Goal: Ask a question

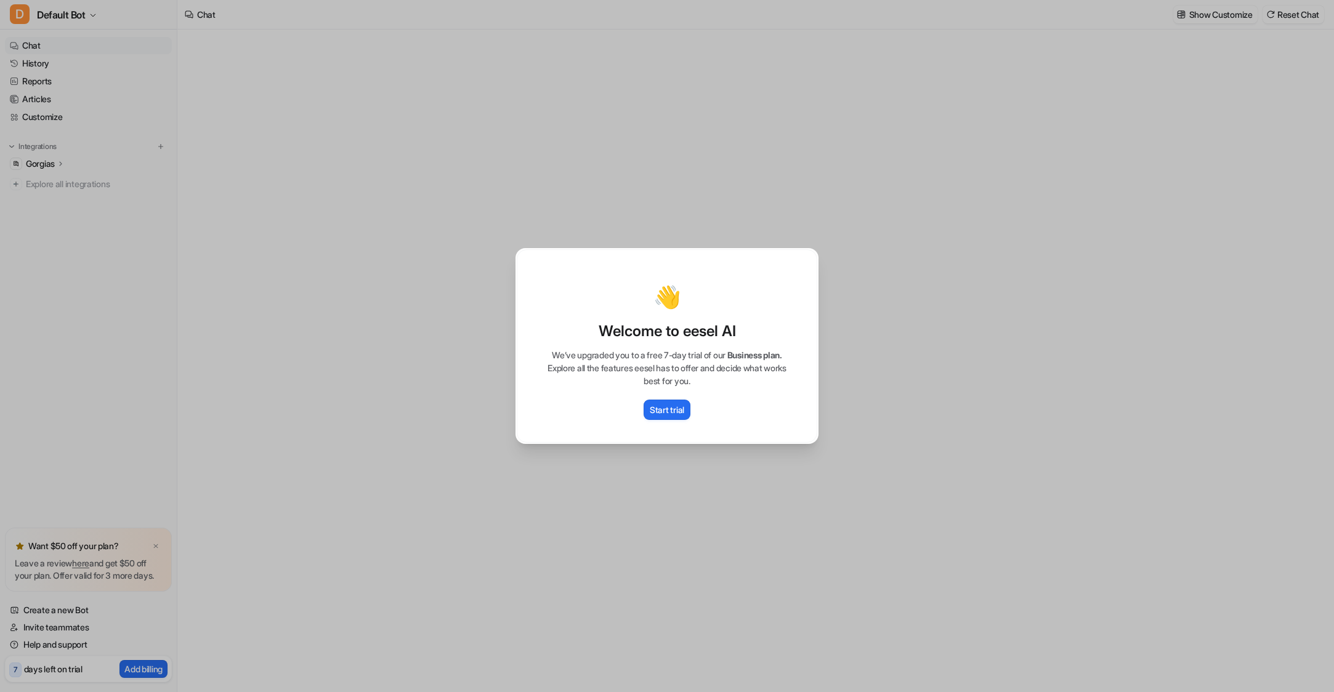
type textarea "**********"
click at [666, 409] on p "Start trial" at bounding box center [667, 409] width 34 height 13
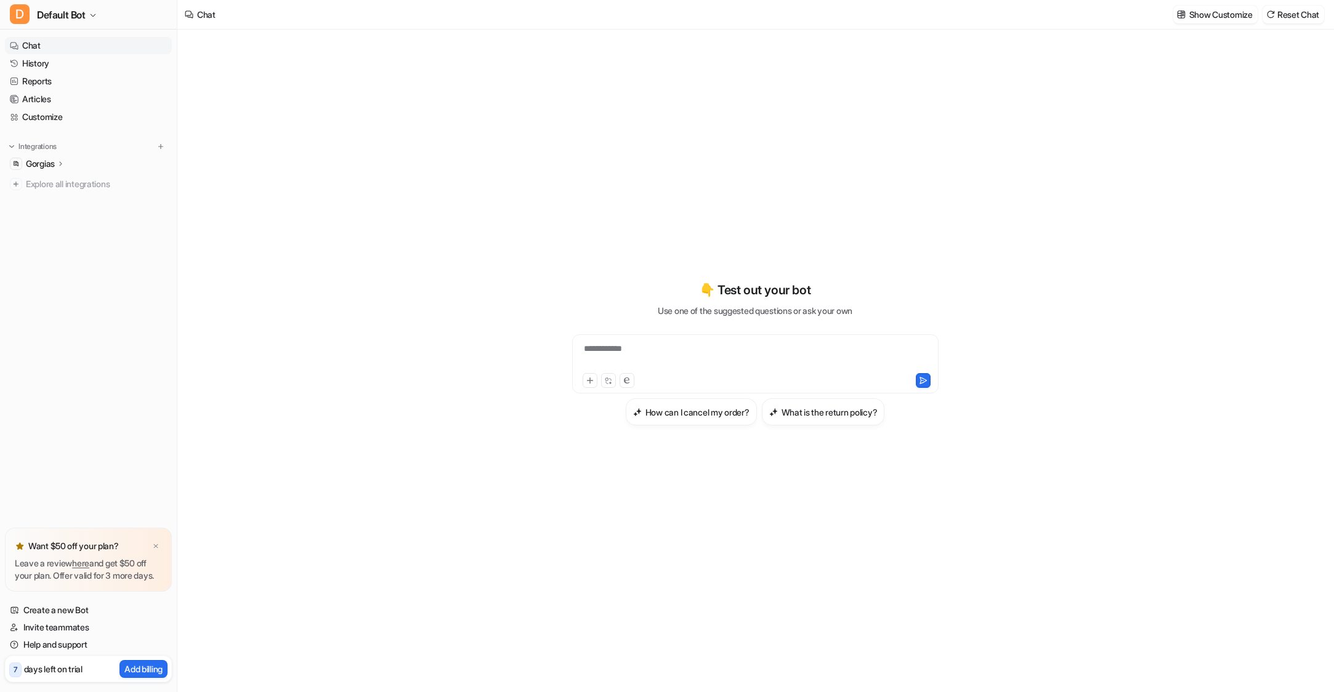
click at [611, 164] on div "**********" at bounding box center [754, 353] width 453 height 485
click at [61, 161] on icon at bounding box center [60, 163] width 2 height 4
click at [50, 230] on p "AI Copilot" at bounding box center [54, 235] width 36 height 12
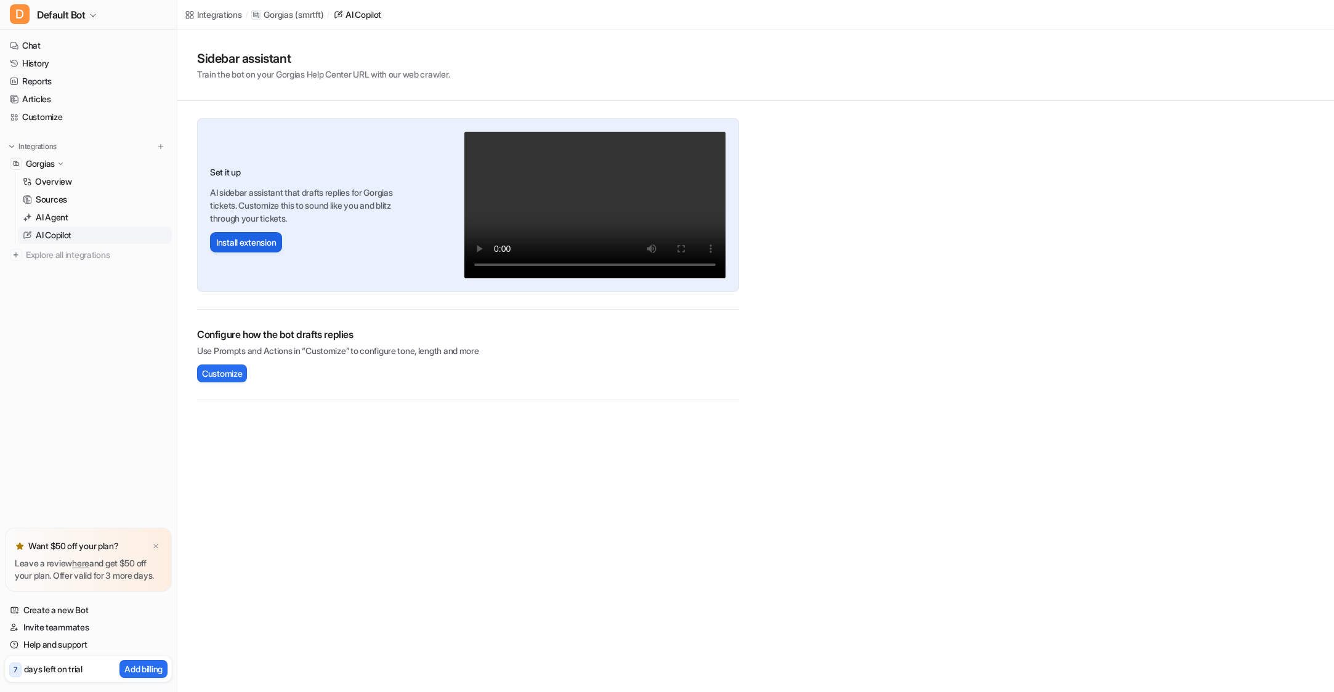
click at [247, 240] on button "Install extension" at bounding box center [246, 242] width 72 height 20
click at [207, 376] on span "Customize" at bounding box center [222, 373] width 40 height 13
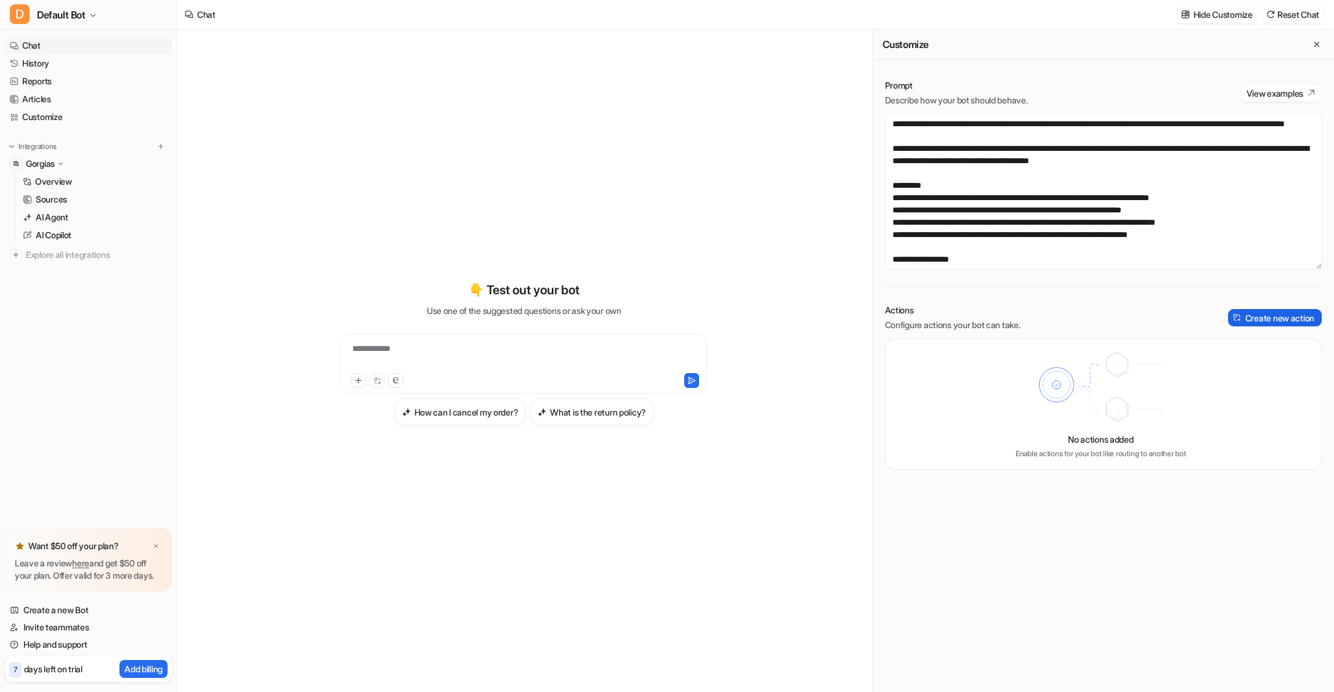
click at [1266, 316] on button "Create new action" at bounding box center [1275, 317] width 94 height 17
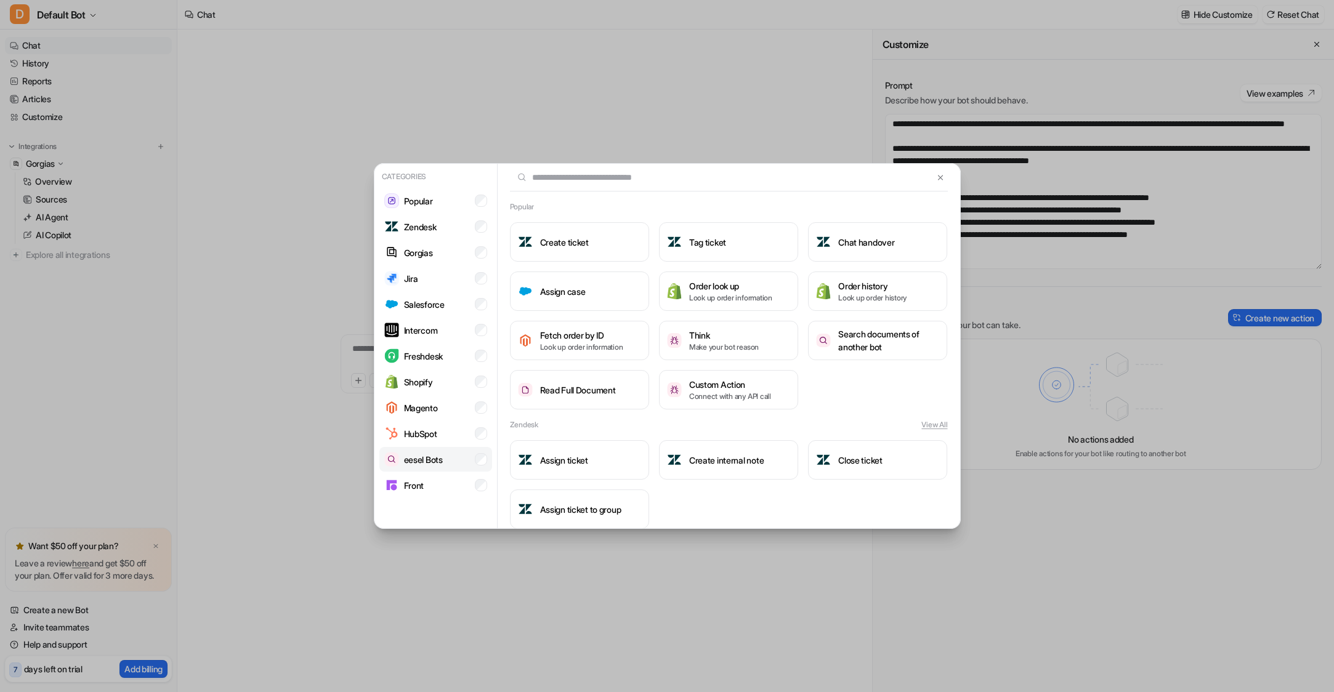
click at [414, 457] on p "eesel Bots" at bounding box center [423, 459] width 39 height 13
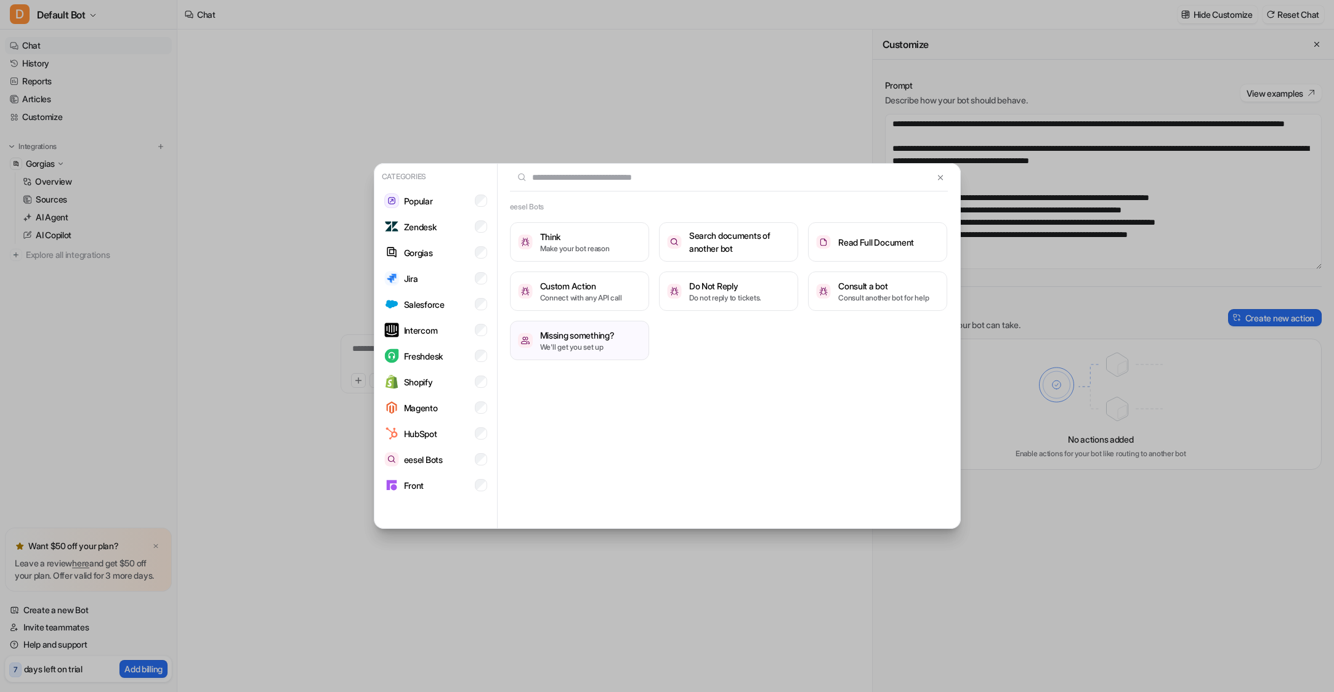
click at [698, 100] on div "Categories Popular Zendesk Gorgias Jira Salesforce Intercom Freshdesk Shopify M…" at bounding box center [667, 346] width 606 height 692
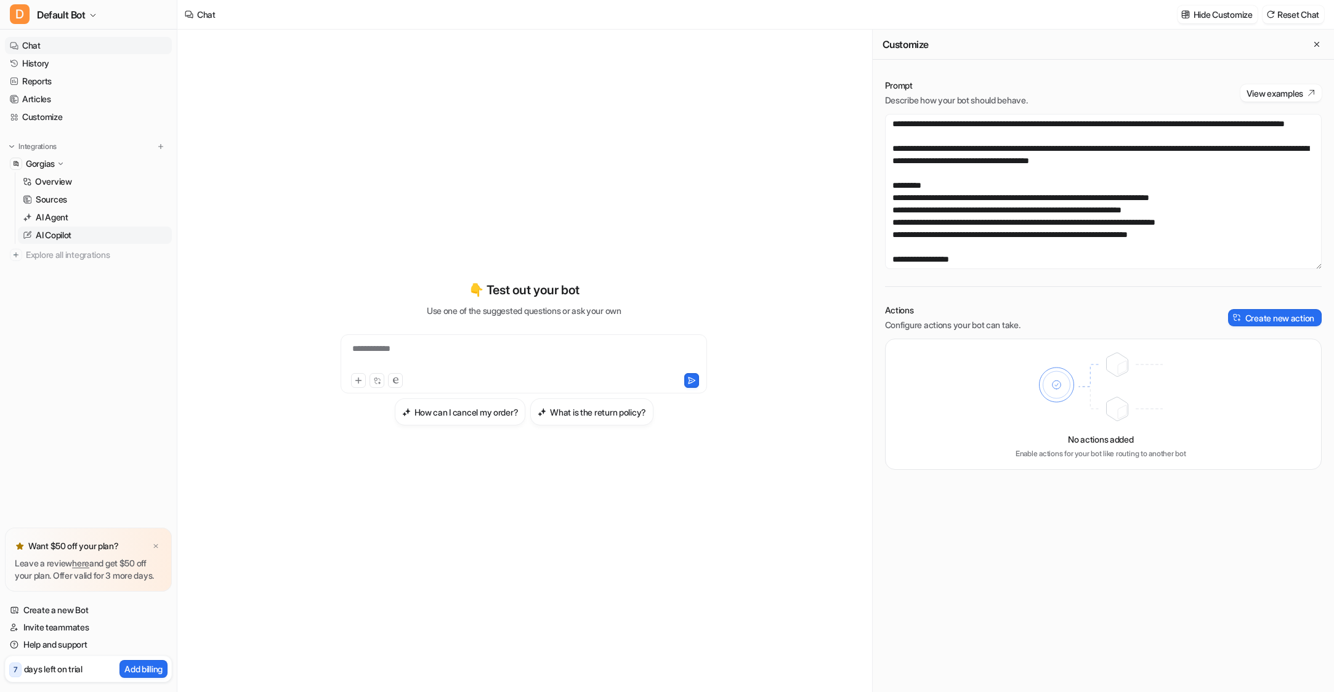
click at [58, 235] on p "AI Copilot" at bounding box center [54, 235] width 36 height 12
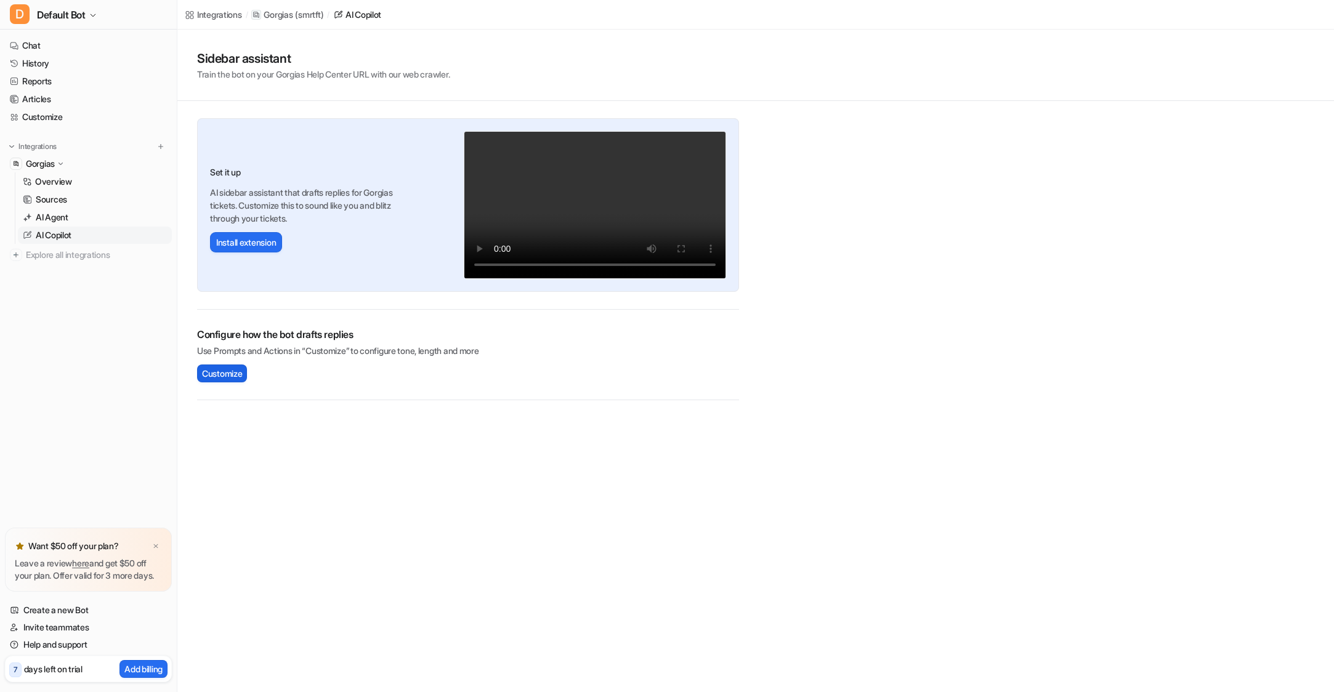
click at [223, 374] on span "Customize" at bounding box center [222, 373] width 40 height 13
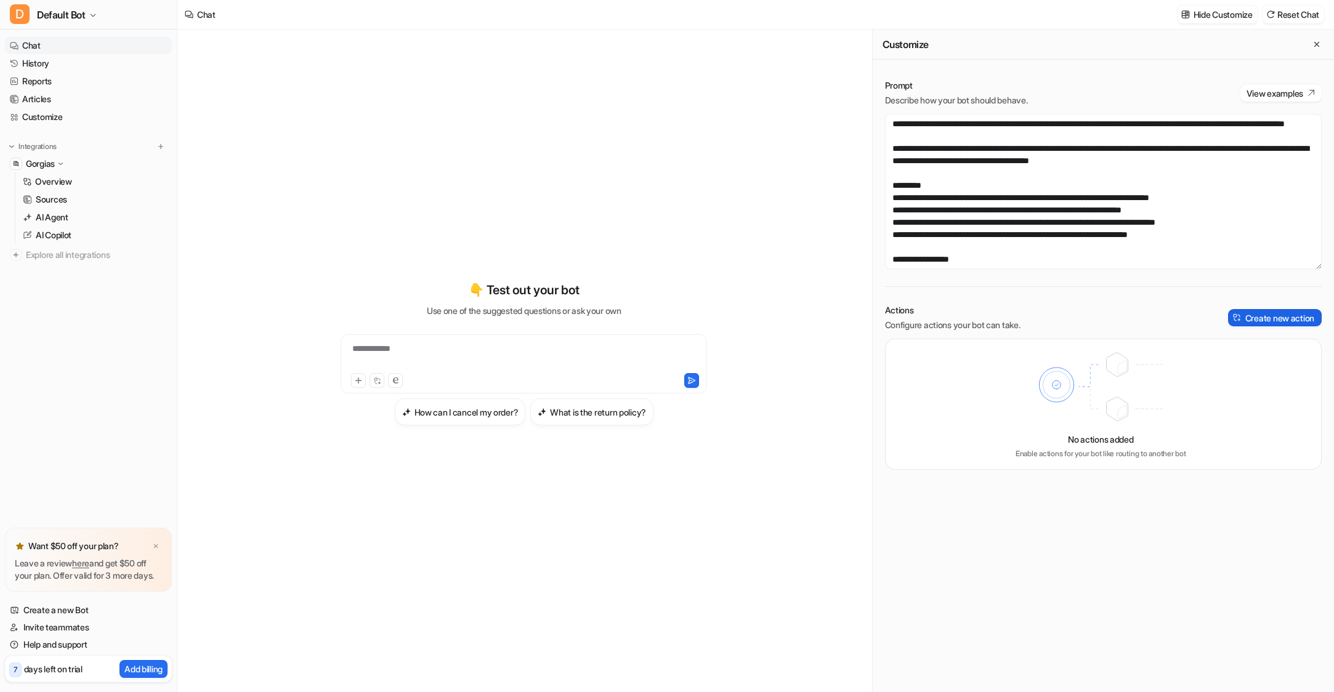
click at [1287, 316] on button "Create new action" at bounding box center [1275, 317] width 94 height 17
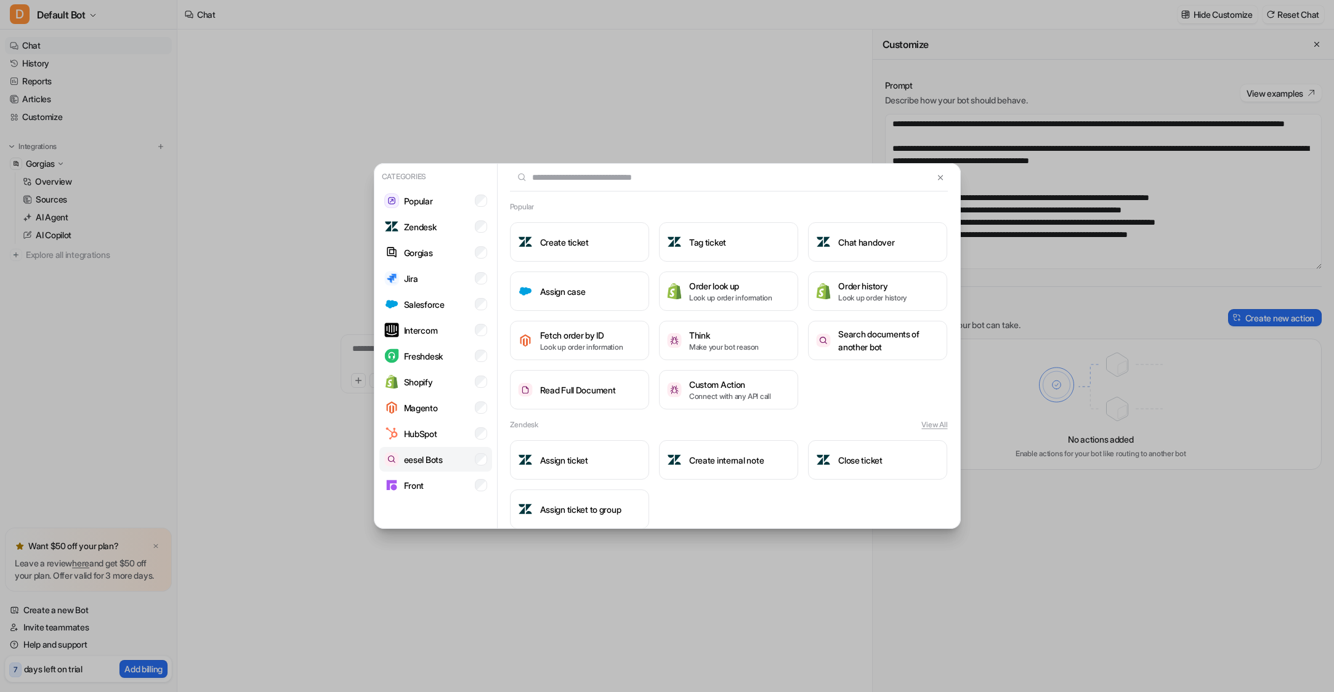
click at [427, 458] on p "eesel Bots" at bounding box center [423, 459] width 39 height 13
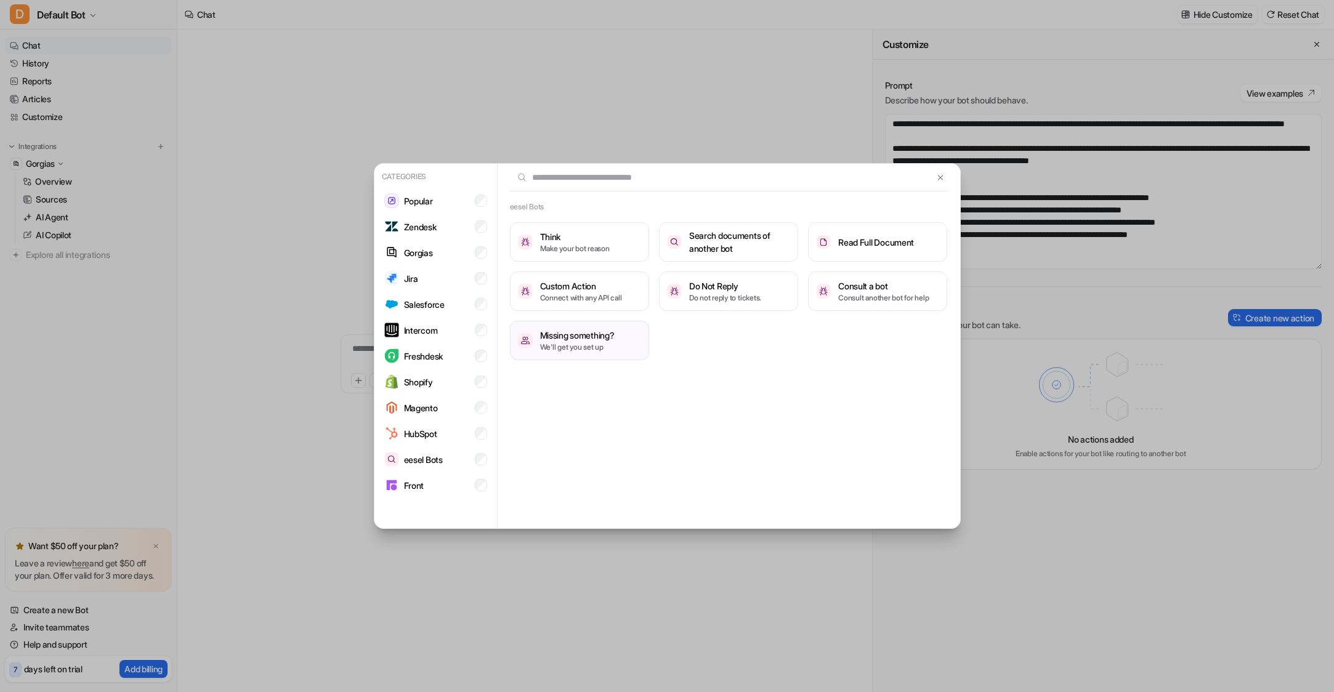
click at [667, 84] on div "Categories Popular Zendesk Gorgias Jira Salesforce Intercom Freshdesk Shopify M…" at bounding box center [667, 346] width 606 height 692
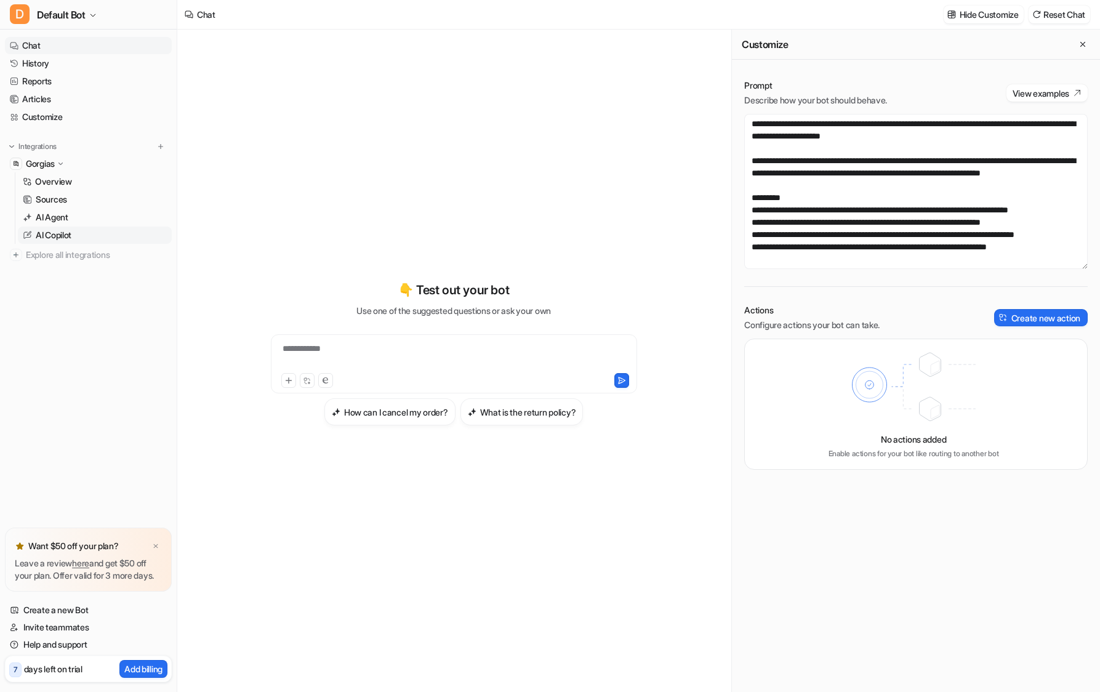
click at [55, 232] on p "AI Copilot" at bounding box center [54, 235] width 36 height 12
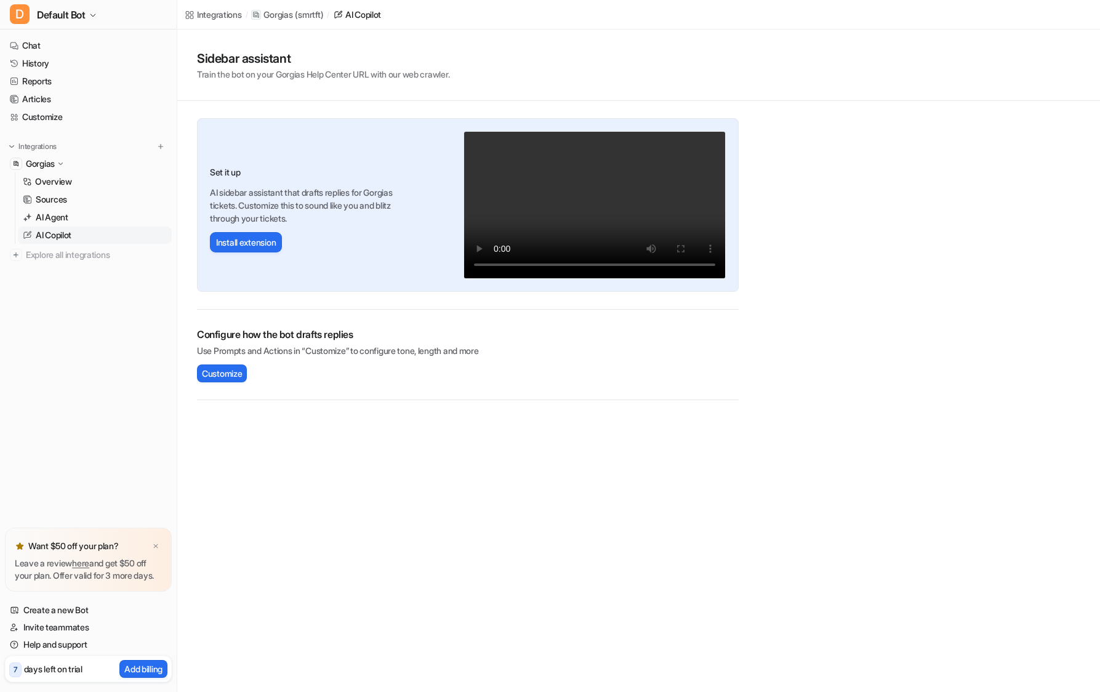
click at [58, 232] on p "AI Copilot" at bounding box center [54, 235] width 36 height 12
click at [211, 366] on button "Customize" at bounding box center [222, 373] width 50 height 18
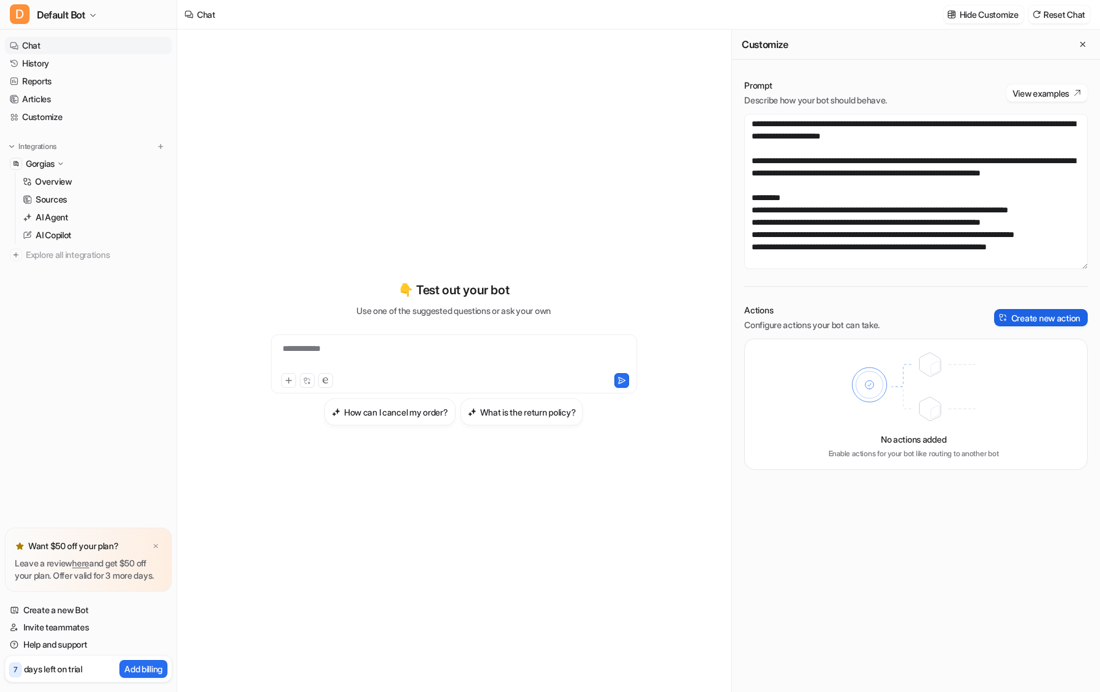
click at [1039, 320] on button "Create new action" at bounding box center [1041, 317] width 94 height 17
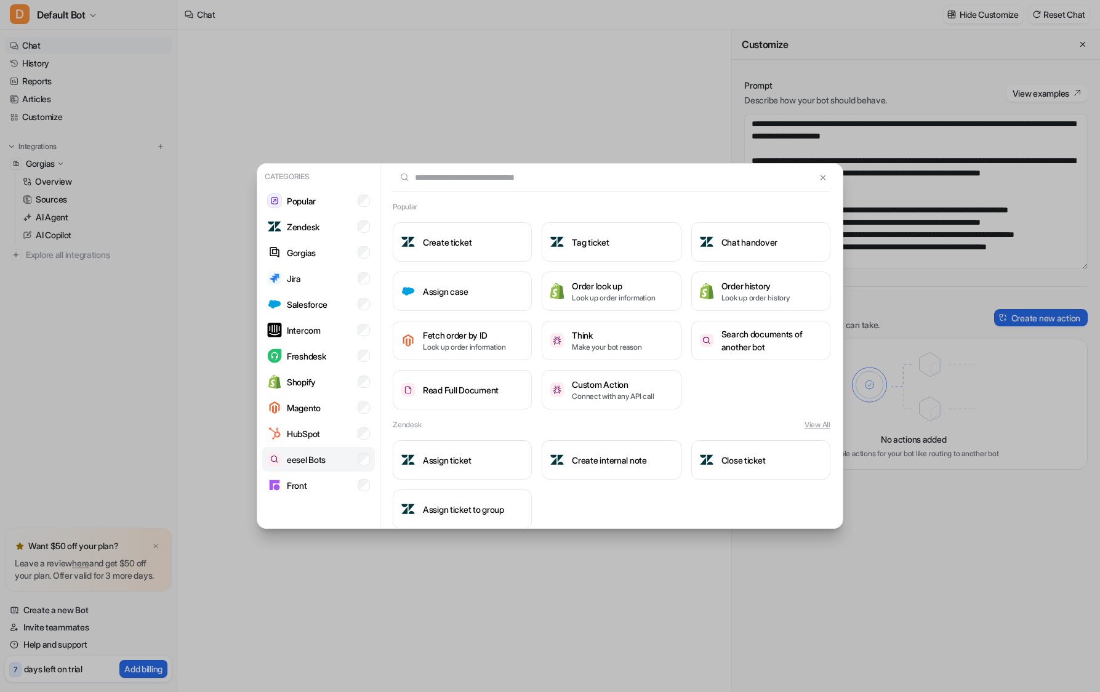
click at [299, 457] on p "eesel Bots" at bounding box center [306, 459] width 39 height 13
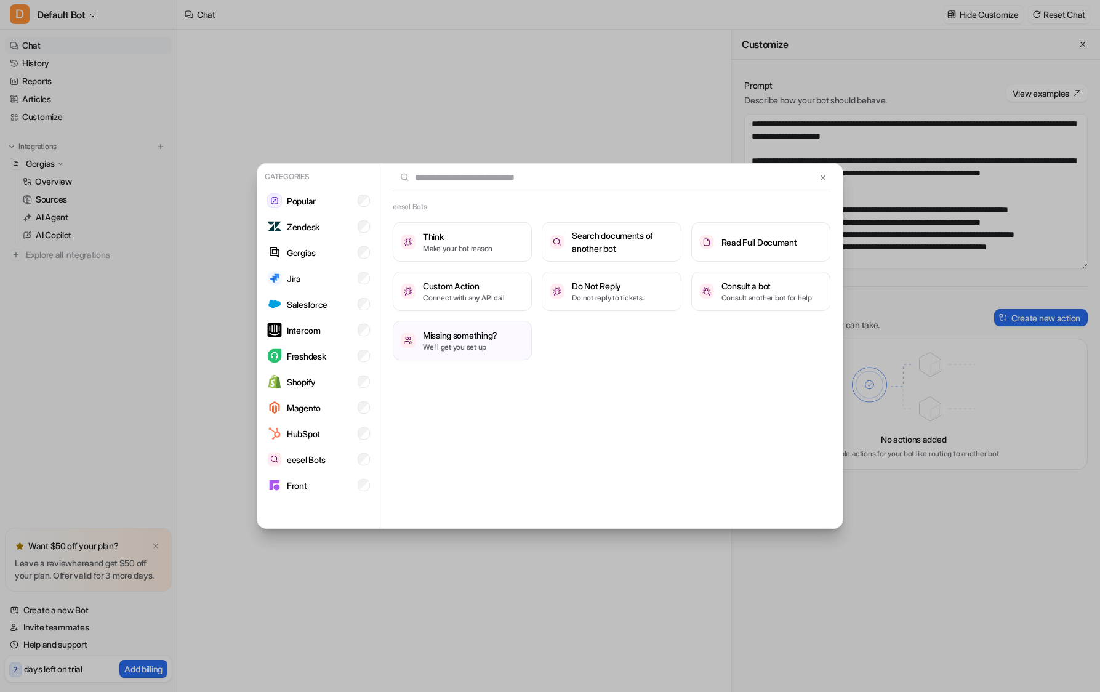
click at [214, 337] on div "Categories Popular Zendesk Gorgias Jira Salesforce Intercom Freshdesk Shopify M…" at bounding box center [550, 346] width 1100 height 692
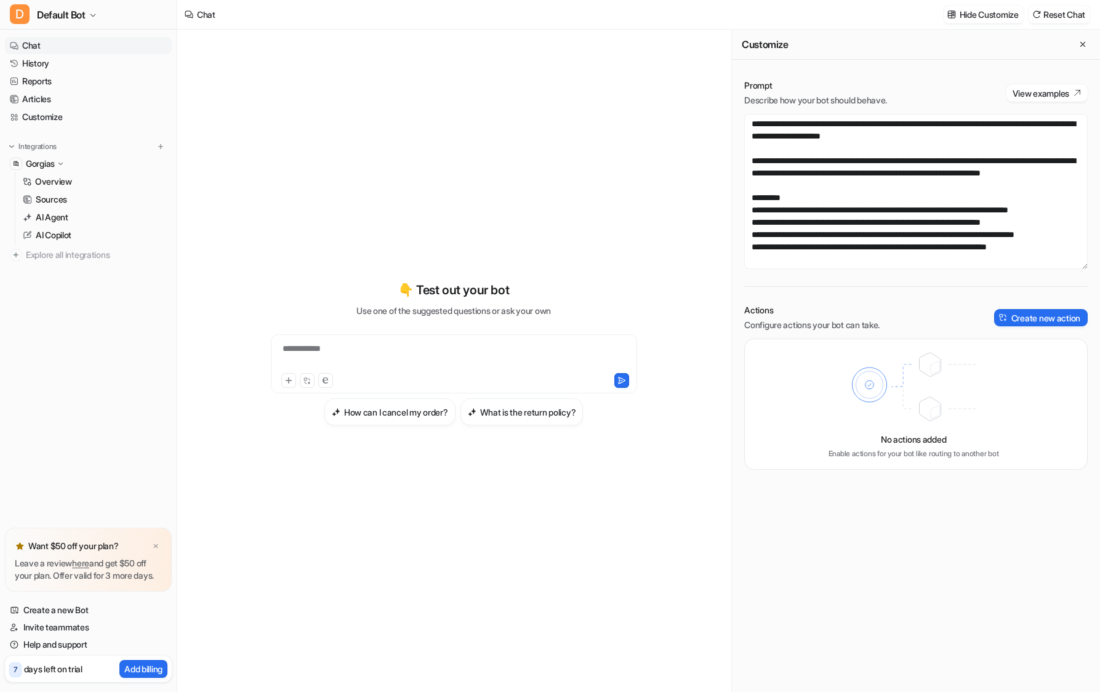
click at [60, 672] on p "days left on trial" at bounding box center [53, 668] width 58 height 13
click at [131, 670] on p "Add billing" at bounding box center [143, 668] width 38 height 13
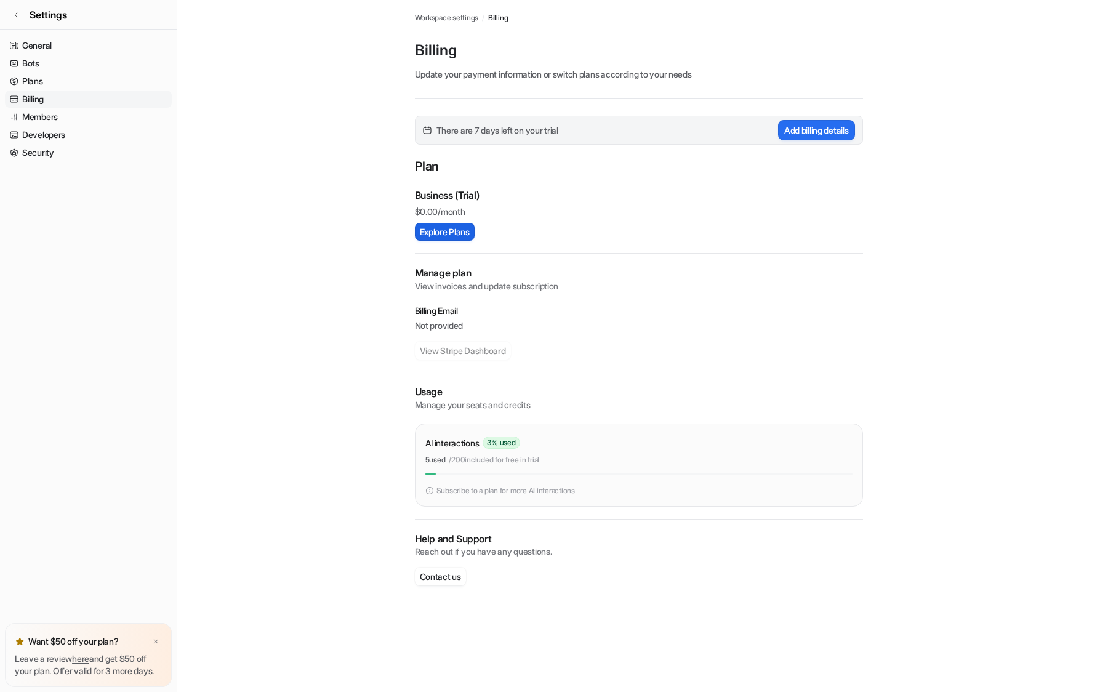
click at [440, 230] on button "Explore Plans" at bounding box center [445, 232] width 60 height 18
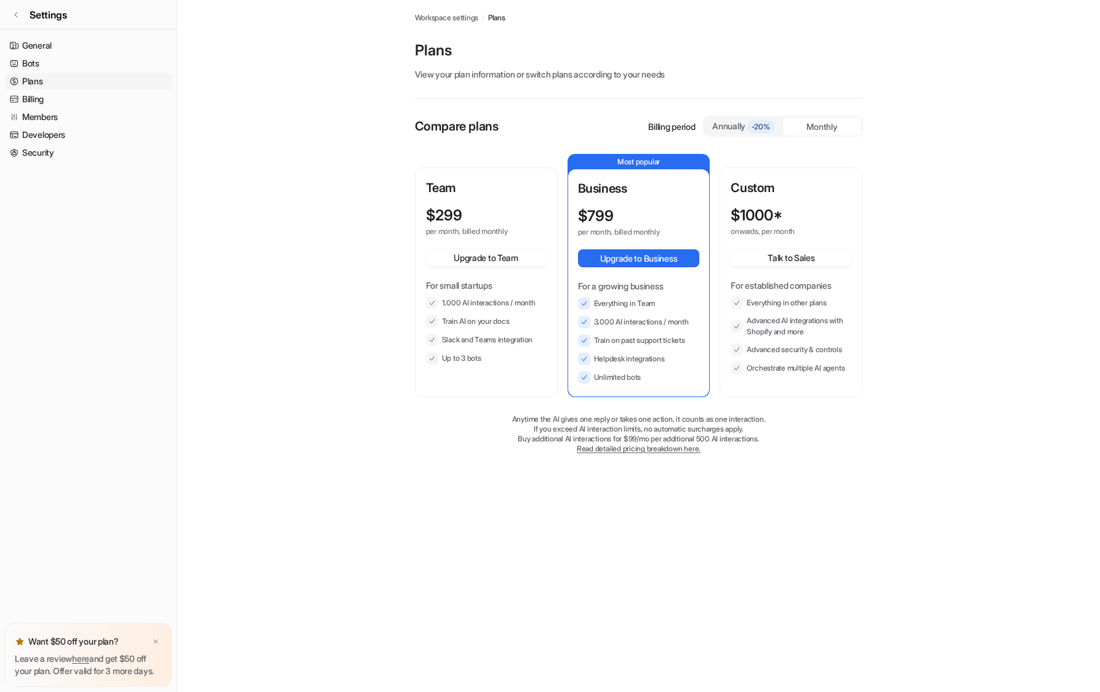
click at [472, 270] on div "$ 299 per month, billed monthly Upgrade to Team For small startups 1,000 AI int…" at bounding box center [486, 286] width 121 height 158
click at [444, 16] on span "Workspace settings" at bounding box center [447, 17] width 64 height 11
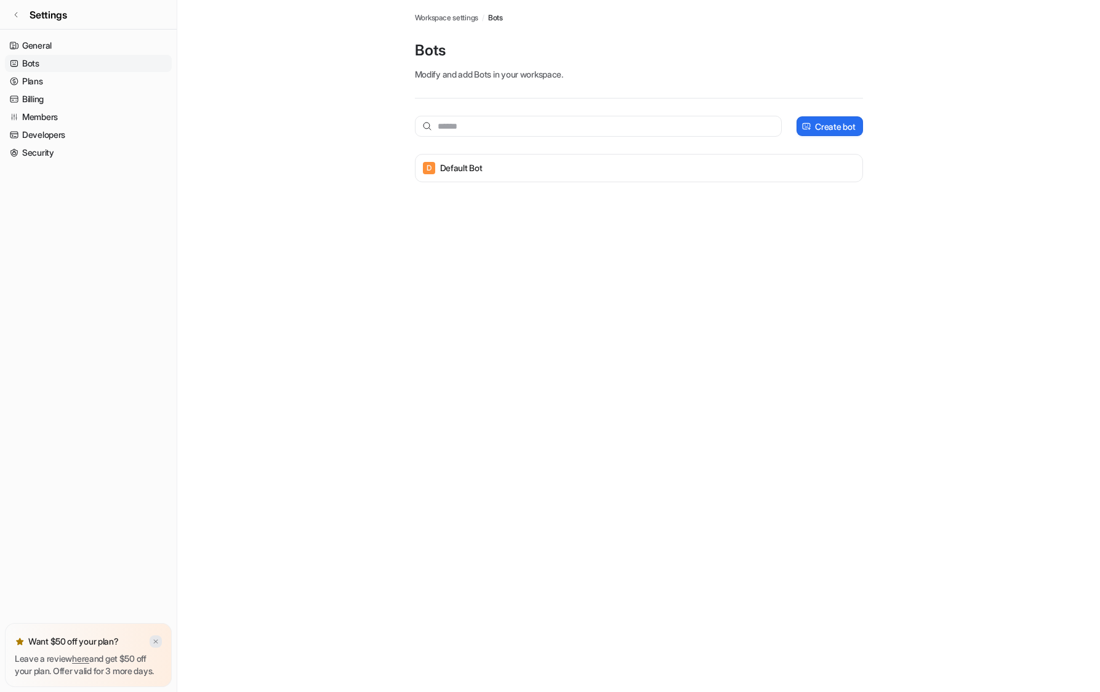
click at [155, 638] on img at bounding box center [155, 642] width 7 height 8
click at [17, 11] on icon at bounding box center [15, 14] width 7 height 7
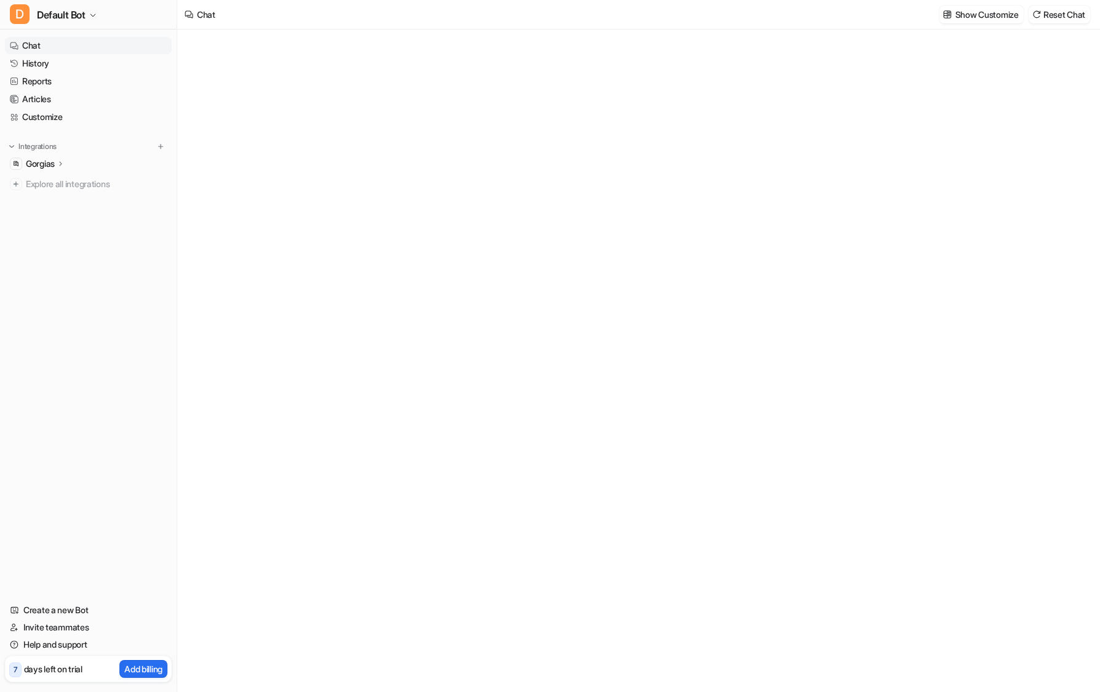
type textarea "**********"
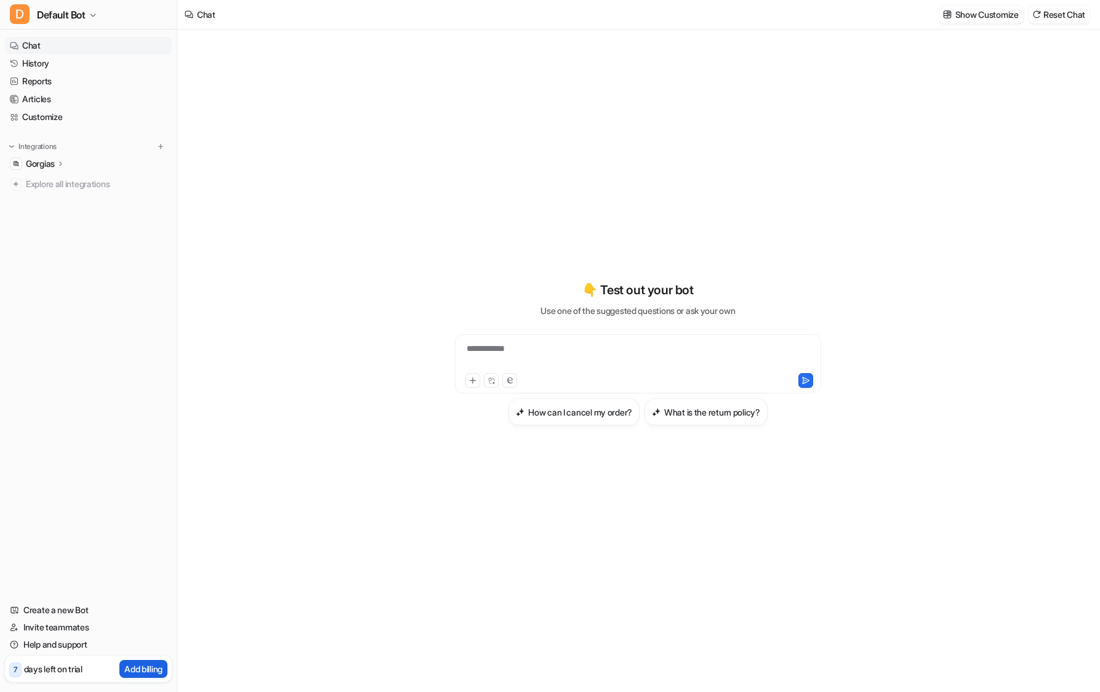
click at [132, 671] on p "Add billing" at bounding box center [143, 668] width 38 height 13
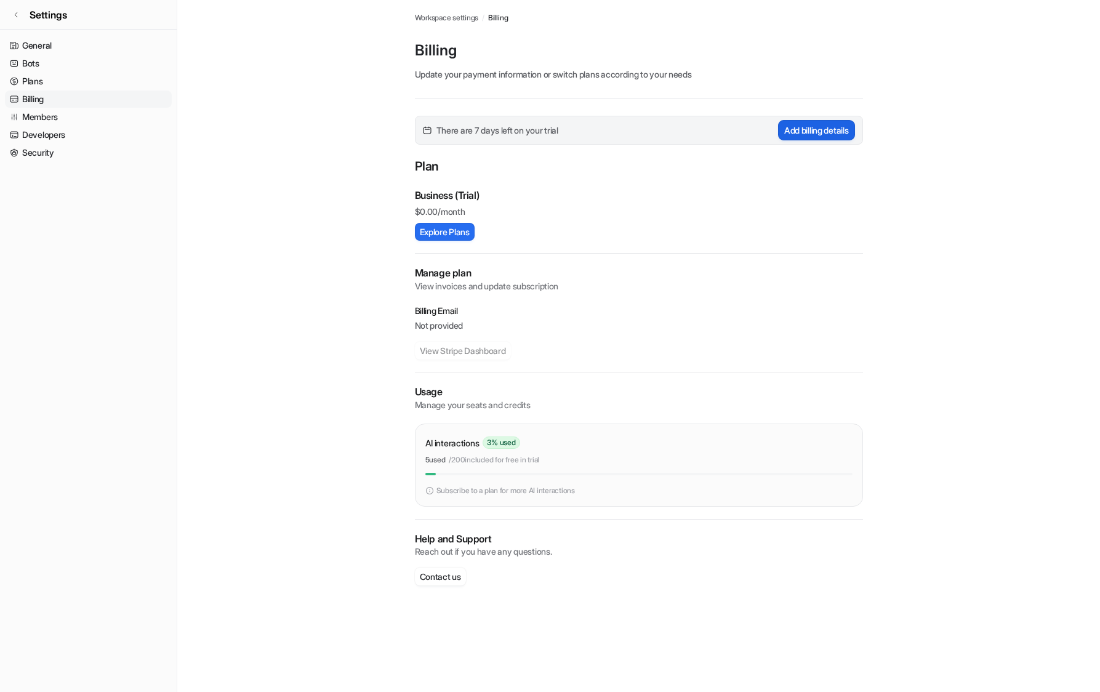
click at [802, 132] on button "Add billing details" at bounding box center [816, 130] width 77 height 20
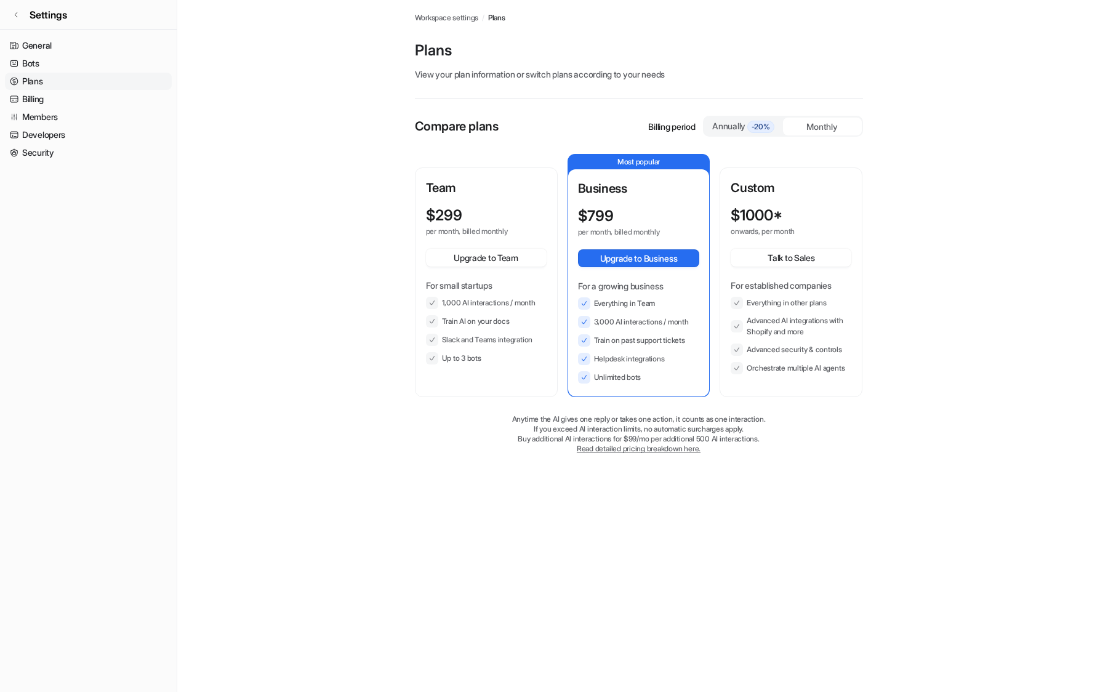
click at [485, 204] on div "Team $ 299 per month, billed monthly Upgrade to Team For small startups 1,000 A…" at bounding box center [486, 272] width 121 height 186
click at [496, 203] on div "Team $ 299 per month, billed monthly Upgrade to Team For small startups 1,000 A…" at bounding box center [486, 272] width 121 height 186
click at [441, 17] on span "Workspace settings" at bounding box center [447, 17] width 64 height 11
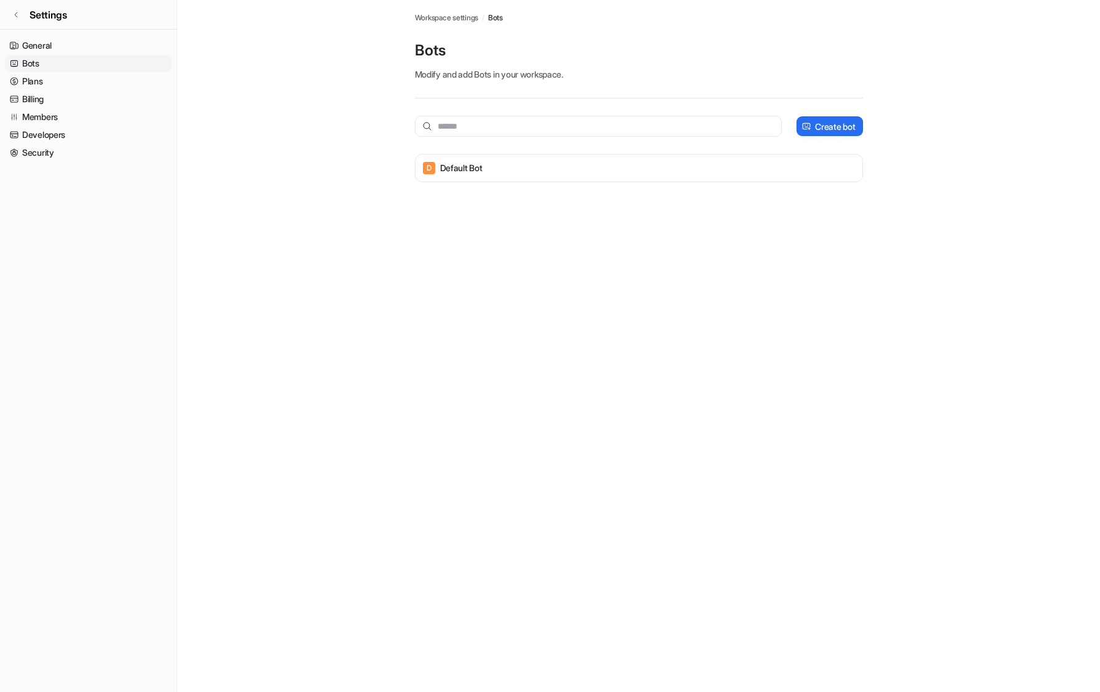
click at [449, 17] on span "Workspace settings" at bounding box center [447, 17] width 64 height 11
click at [16, 13] on icon at bounding box center [16, 14] width 2 height 5
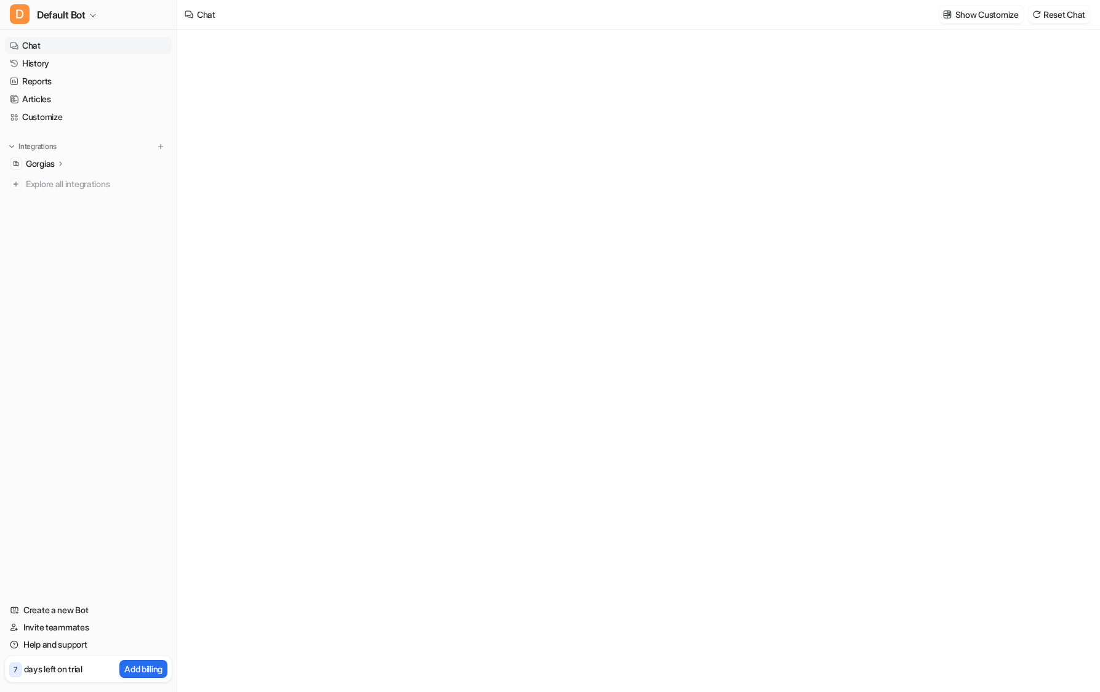
type textarea "**********"
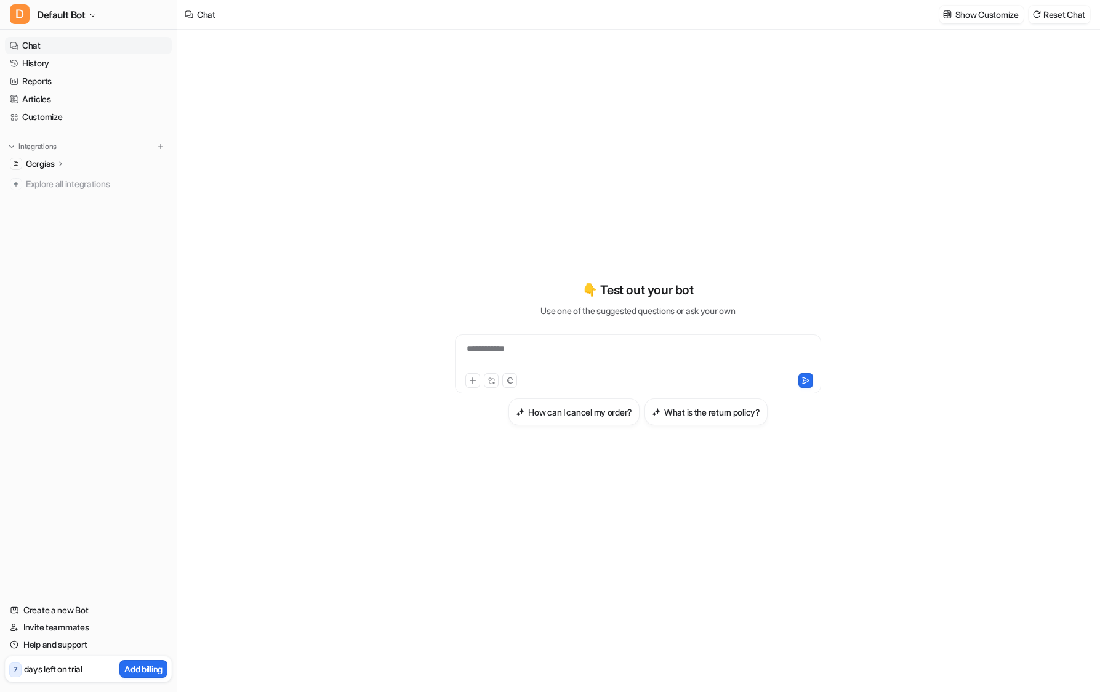
drag, startPoint x: 17, startPoint y: 669, endPoint x: 56, endPoint y: 670, distance: 39.4
click at [17, 669] on p "7" at bounding box center [16, 669] width 4 height 11
click at [145, 672] on p "Add billing" at bounding box center [143, 668] width 38 height 13
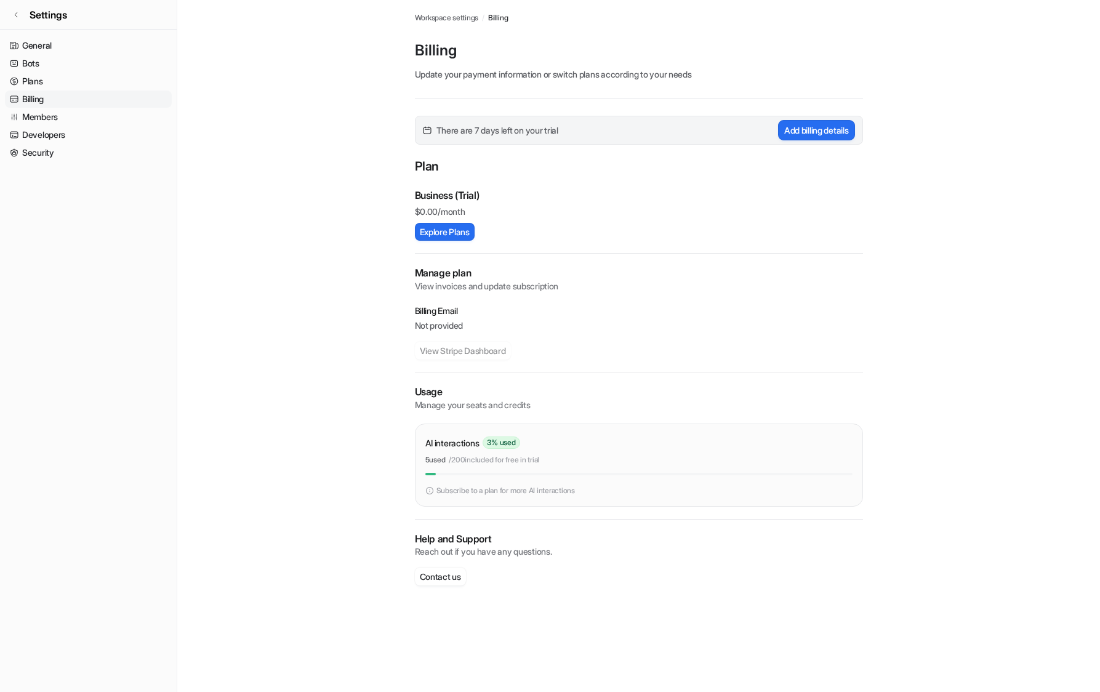
click at [543, 128] on span "There are 7 days left on your trial" at bounding box center [498, 130] width 122 height 13
click at [465, 280] on p "View invoices and update subscription" at bounding box center [639, 286] width 448 height 12
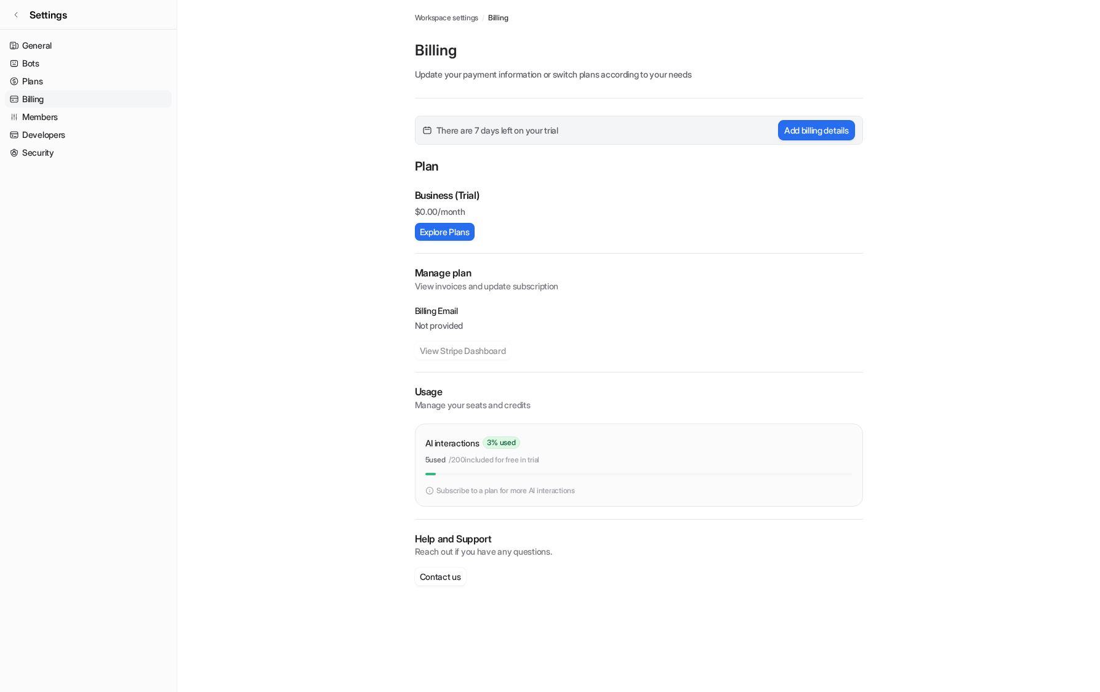
click at [451, 326] on p "Not provided" at bounding box center [639, 326] width 448 height 12
click at [833, 128] on button "Add billing details" at bounding box center [816, 130] width 77 height 20
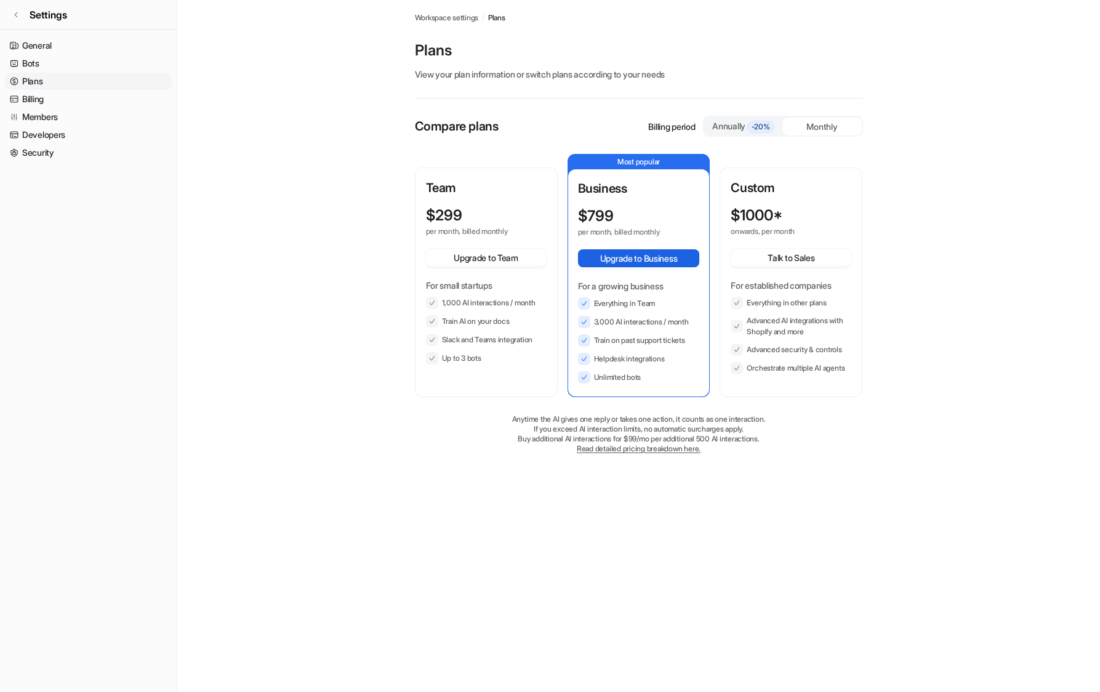
click at [646, 258] on button "Upgrade to Business" at bounding box center [639, 258] width 122 height 18
click at [18, 13] on icon at bounding box center [15, 14] width 7 height 7
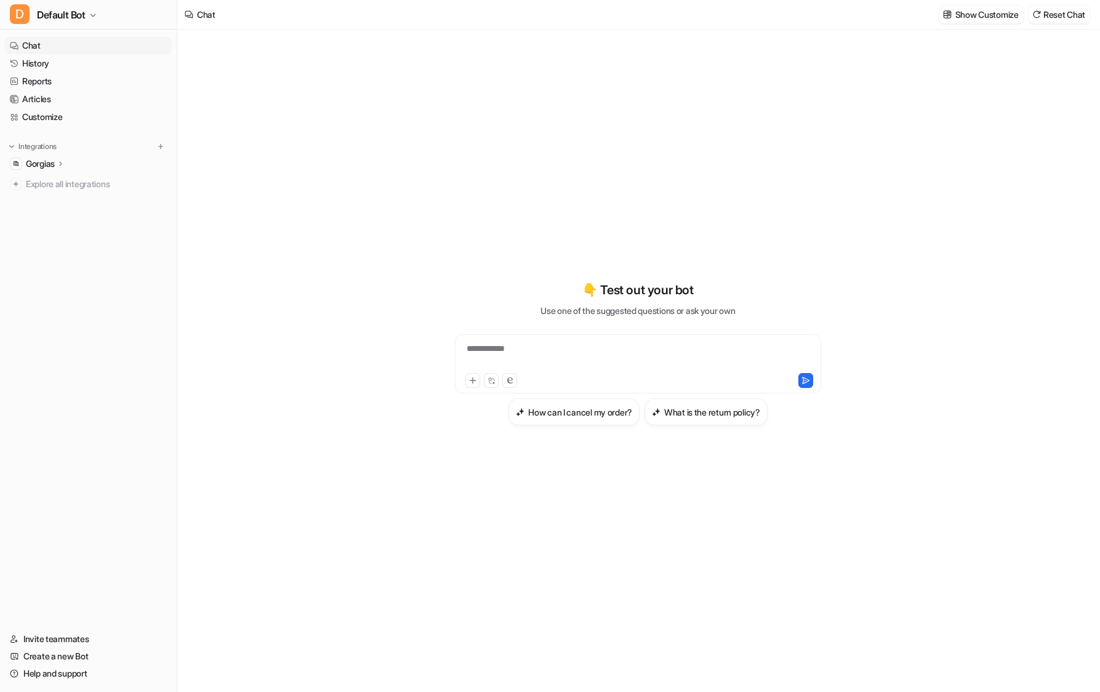
type textarea "**********"
click at [62, 163] on icon at bounding box center [61, 163] width 9 height 9
click at [41, 232] on p "AI Copilot" at bounding box center [54, 235] width 36 height 12
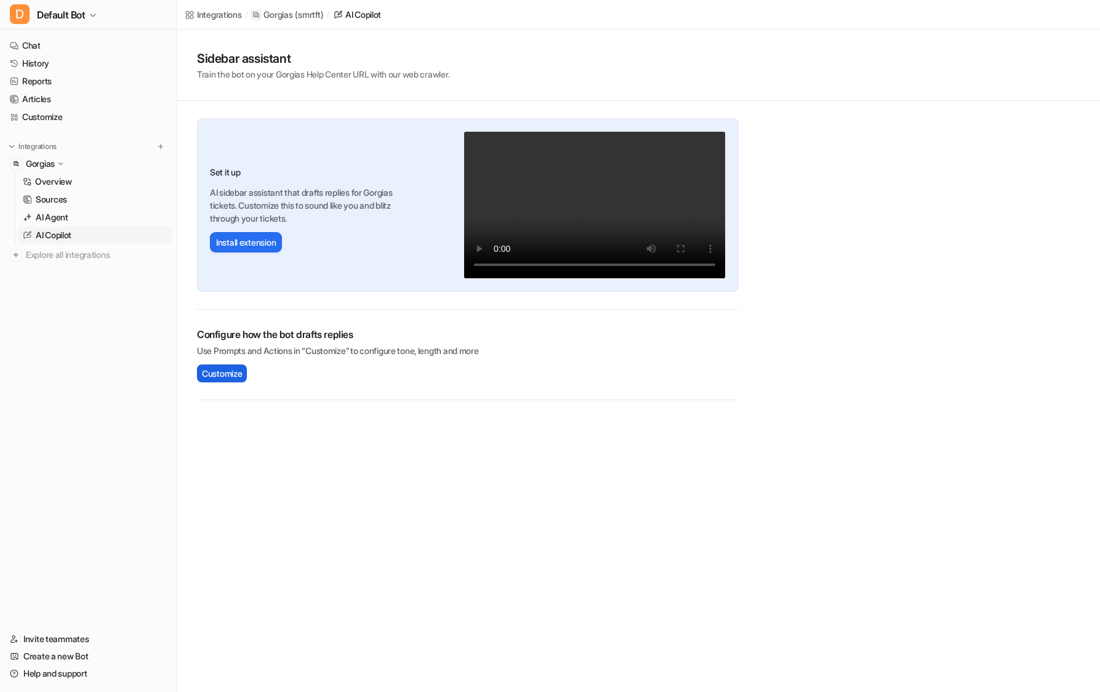
click at [230, 369] on span "Customize" at bounding box center [222, 373] width 40 height 13
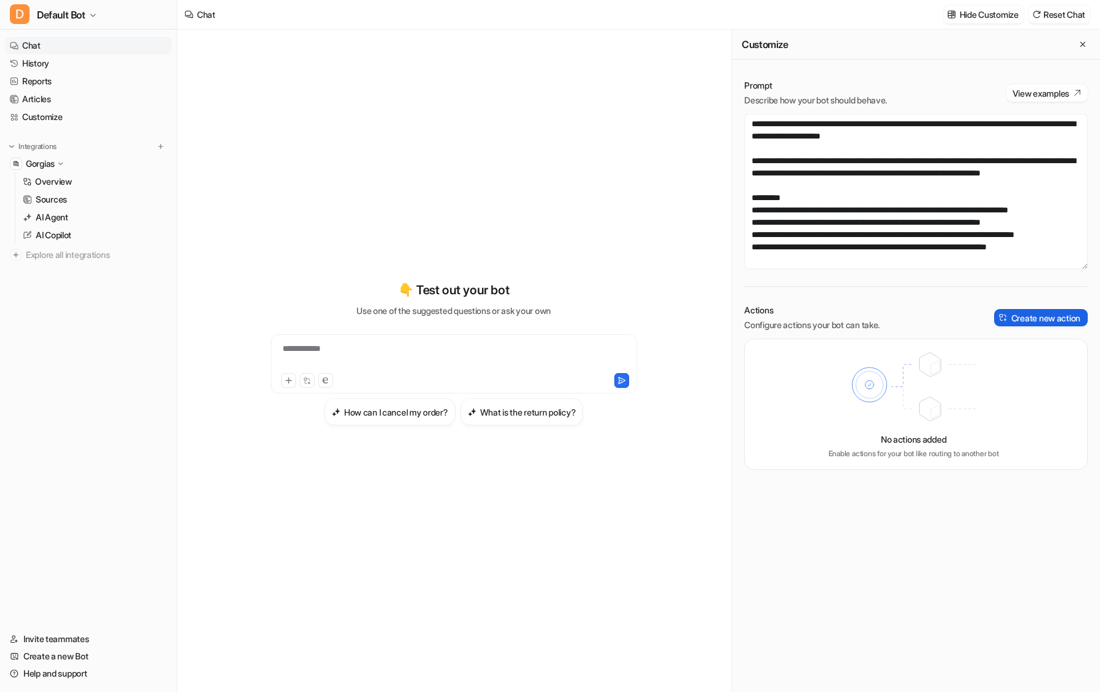
click at [1039, 317] on button "Create new action" at bounding box center [1041, 317] width 94 height 17
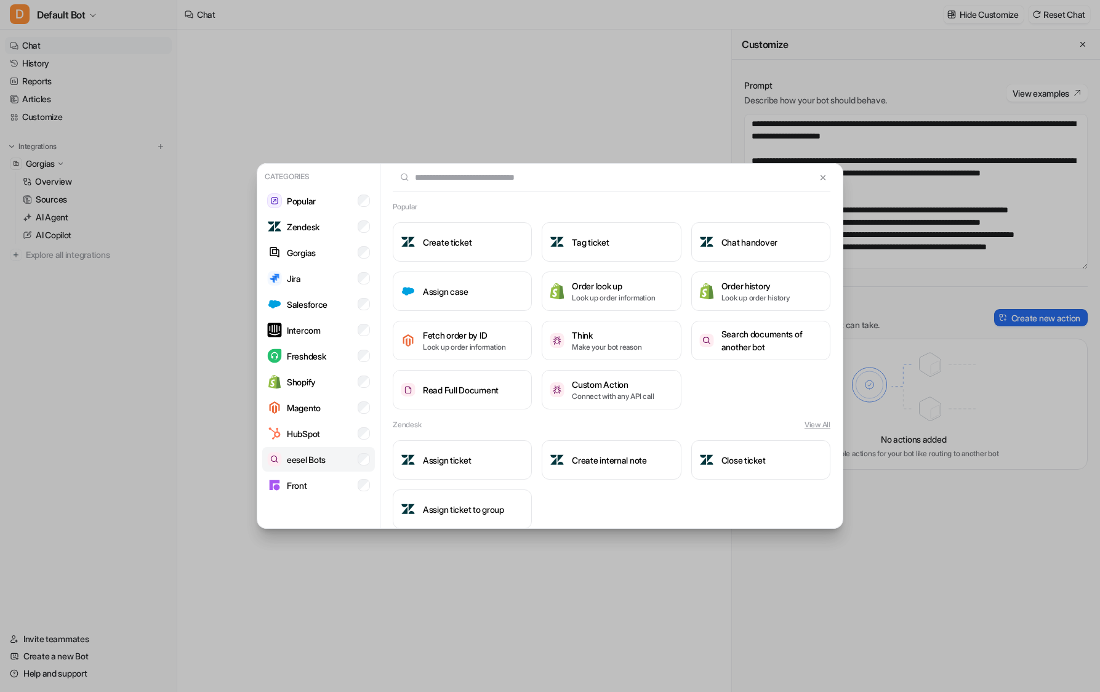
click at [303, 460] on p "eesel Bots" at bounding box center [306, 459] width 39 height 13
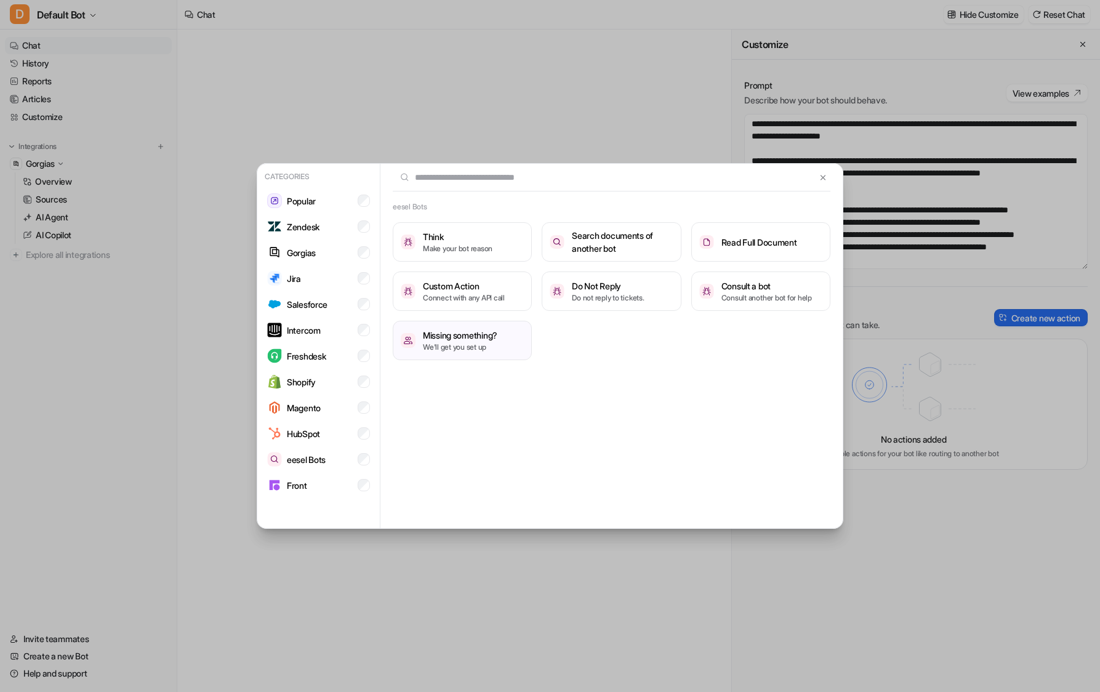
click at [534, 101] on div "Categories Popular Zendesk Gorgias Jira Salesforce Intercom Freshdesk Shopify M…" at bounding box center [550, 346] width 606 height 692
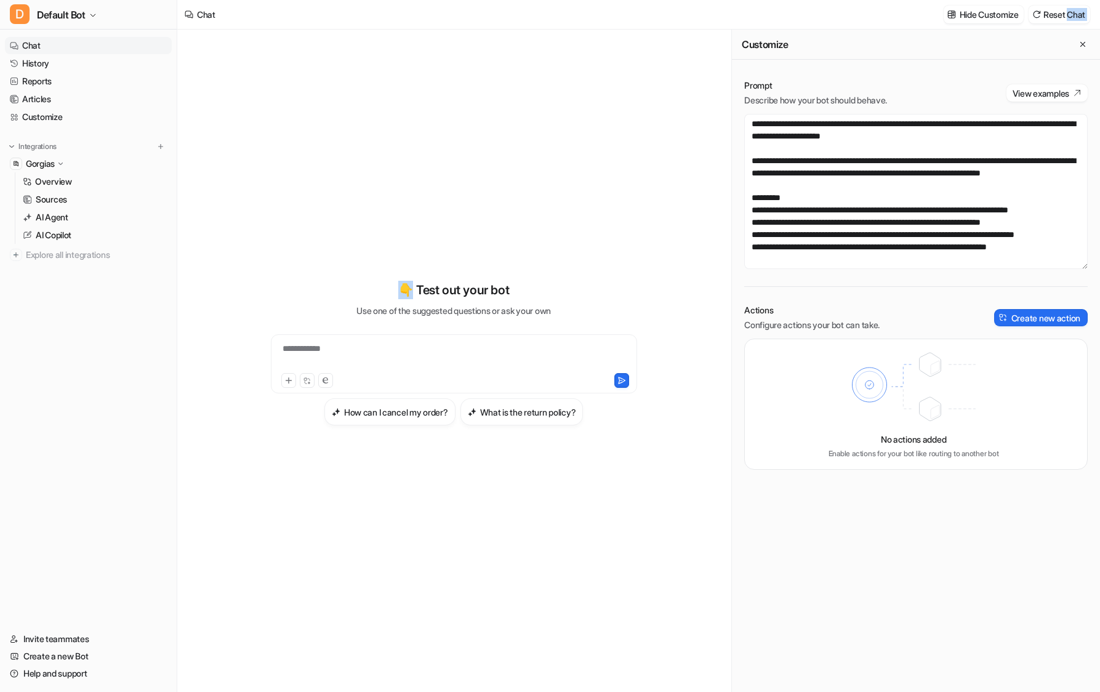
click at [534, 101] on div "**********" at bounding box center [453, 361] width 453 height 662
click at [59, 637] on link "Invite teammates" at bounding box center [88, 638] width 167 height 17
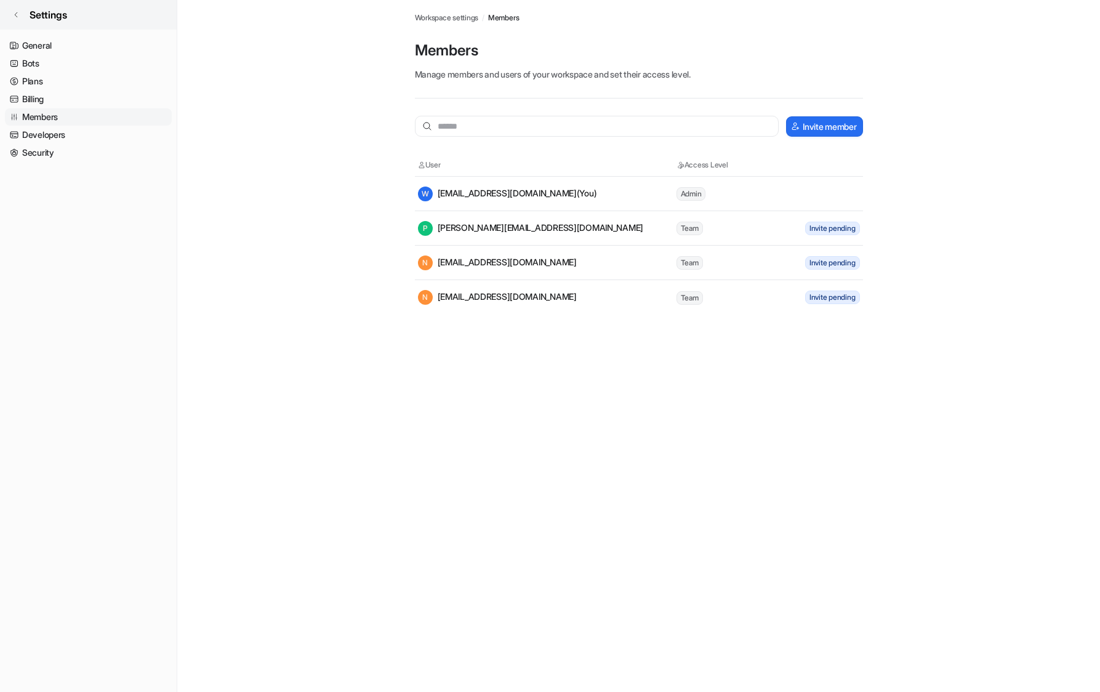
click at [14, 10] on link "Settings" at bounding box center [88, 15] width 177 height 30
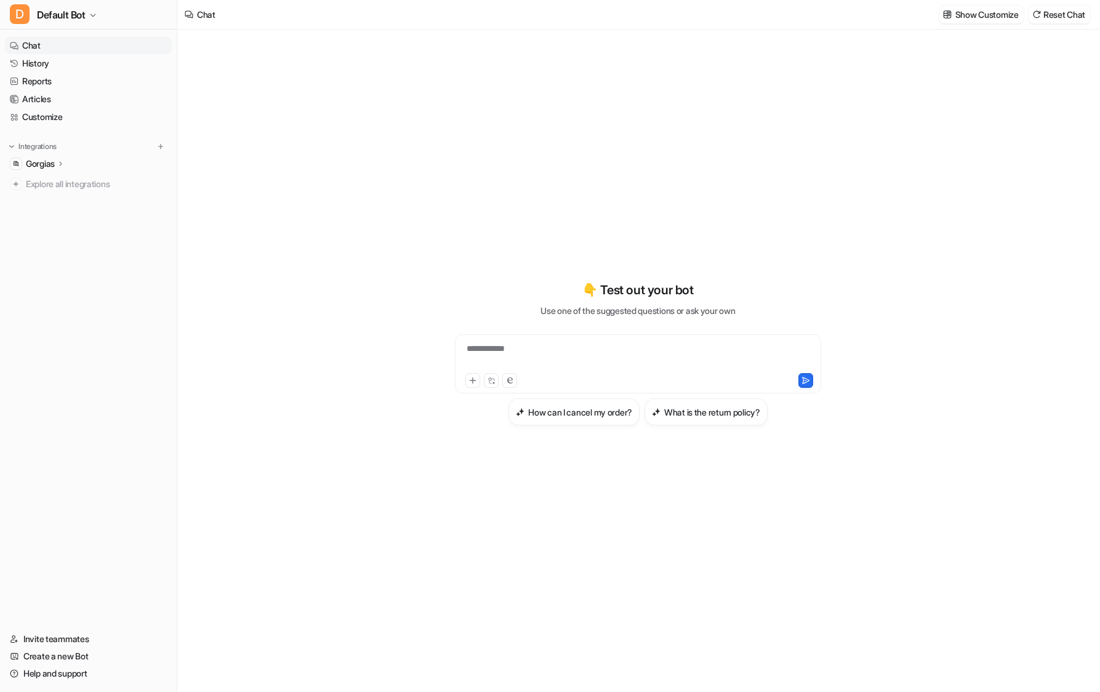
click at [52, 158] on p "Gorgias" at bounding box center [40, 164] width 29 height 12
click at [48, 232] on p "AI Copilot" at bounding box center [54, 235] width 36 height 12
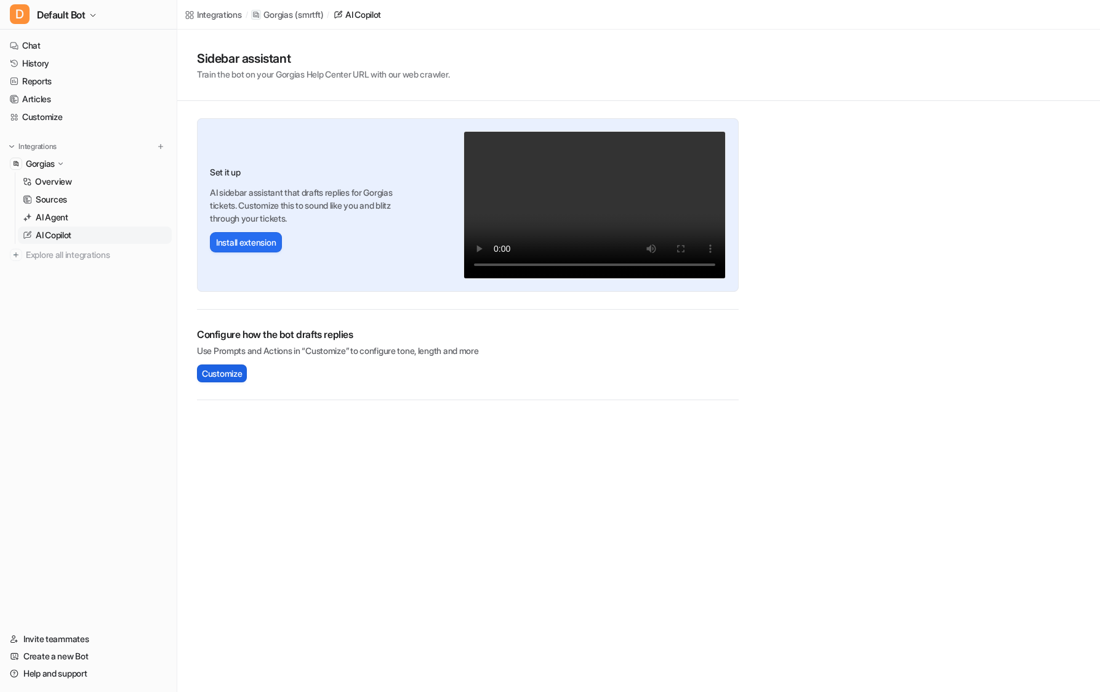
click at [222, 372] on span "Customize" at bounding box center [222, 373] width 40 height 13
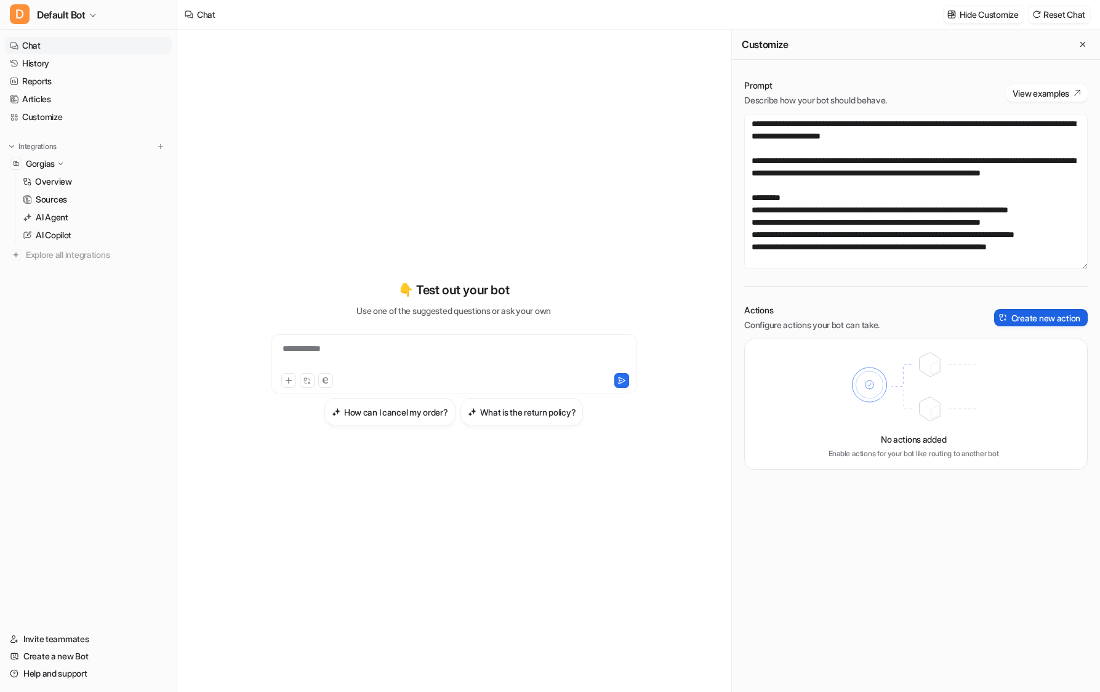
click at [1049, 315] on button "Create new action" at bounding box center [1041, 317] width 94 height 17
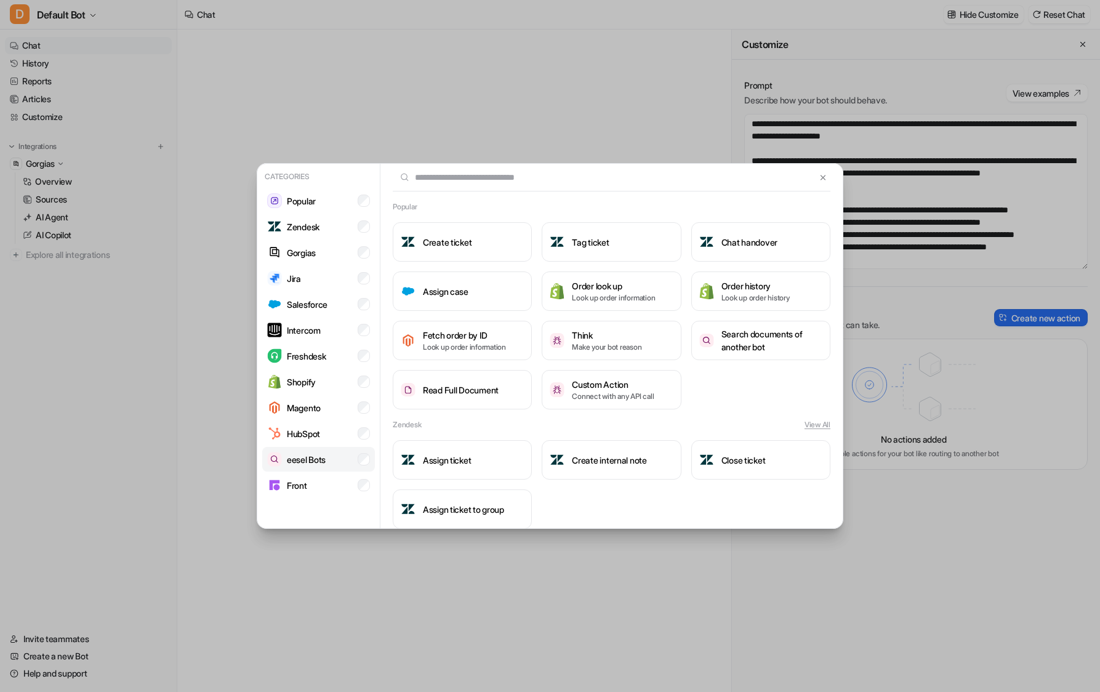
drag, startPoint x: 312, startPoint y: 456, endPoint x: 355, endPoint y: 454, distance: 42.5
click at [312, 456] on p "eesel Bots" at bounding box center [306, 459] width 39 height 13
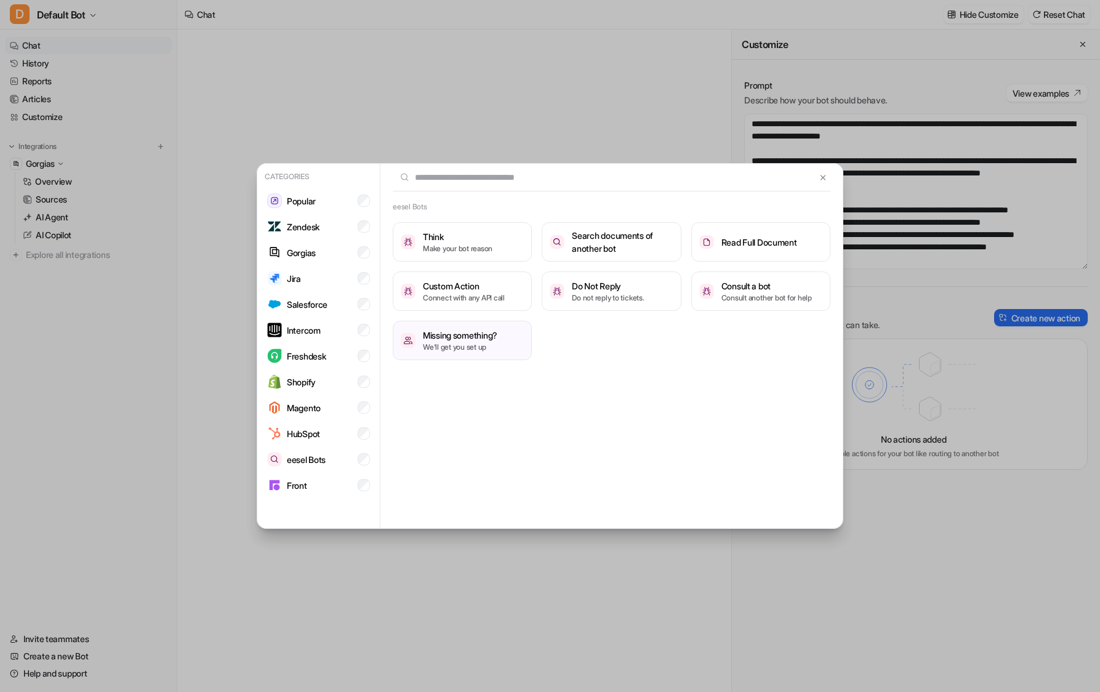
click at [494, 108] on div "Categories Popular Zendesk Gorgias Jira Salesforce Intercom Freshdesk Shopify M…" at bounding box center [550, 346] width 606 height 692
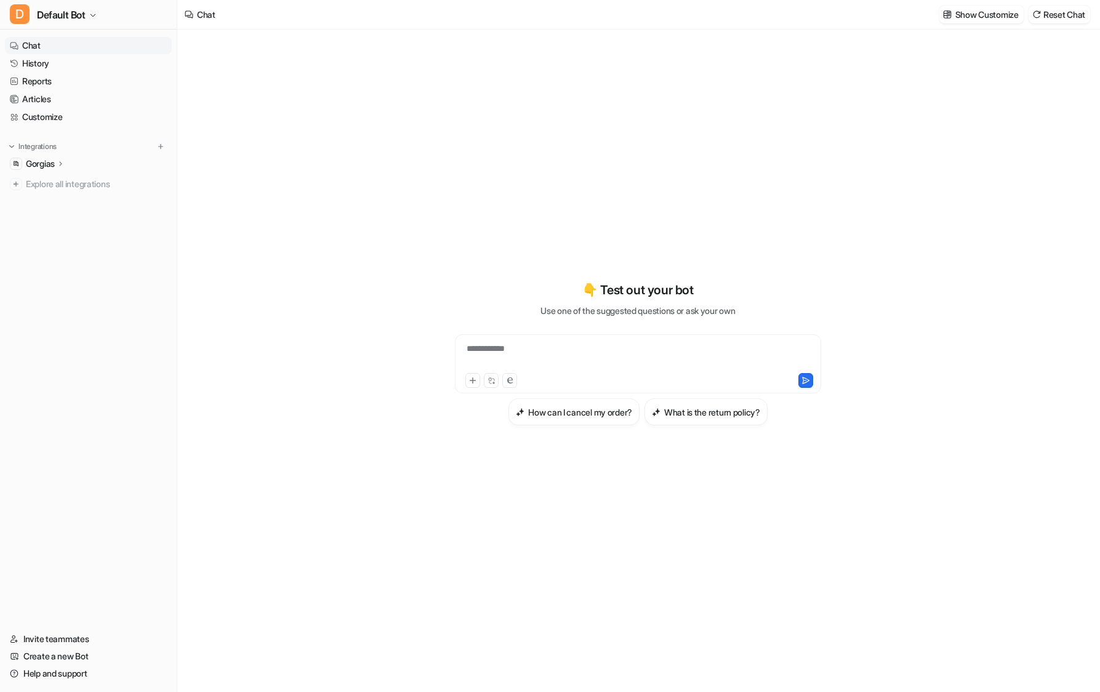
click at [747, 262] on div "**********" at bounding box center [638, 353] width 453 height 485
click at [42, 111] on link "Customize" at bounding box center [88, 116] width 167 height 17
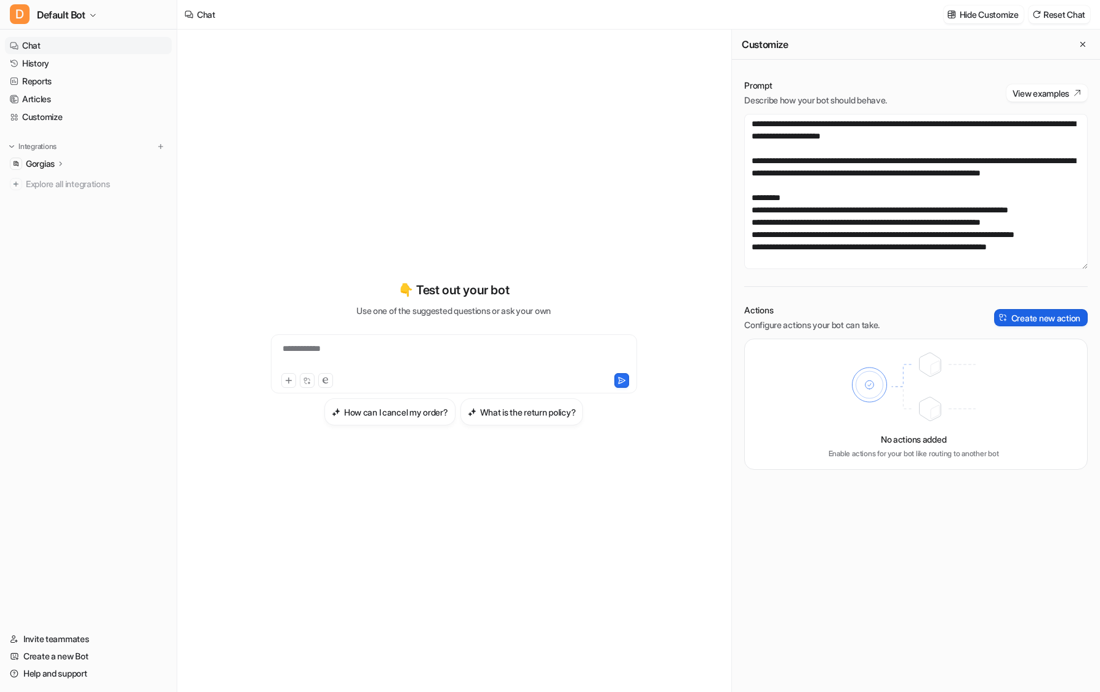
click at [1039, 316] on button "Create new action" at bounding box center [1041, 317] width 94 height 17
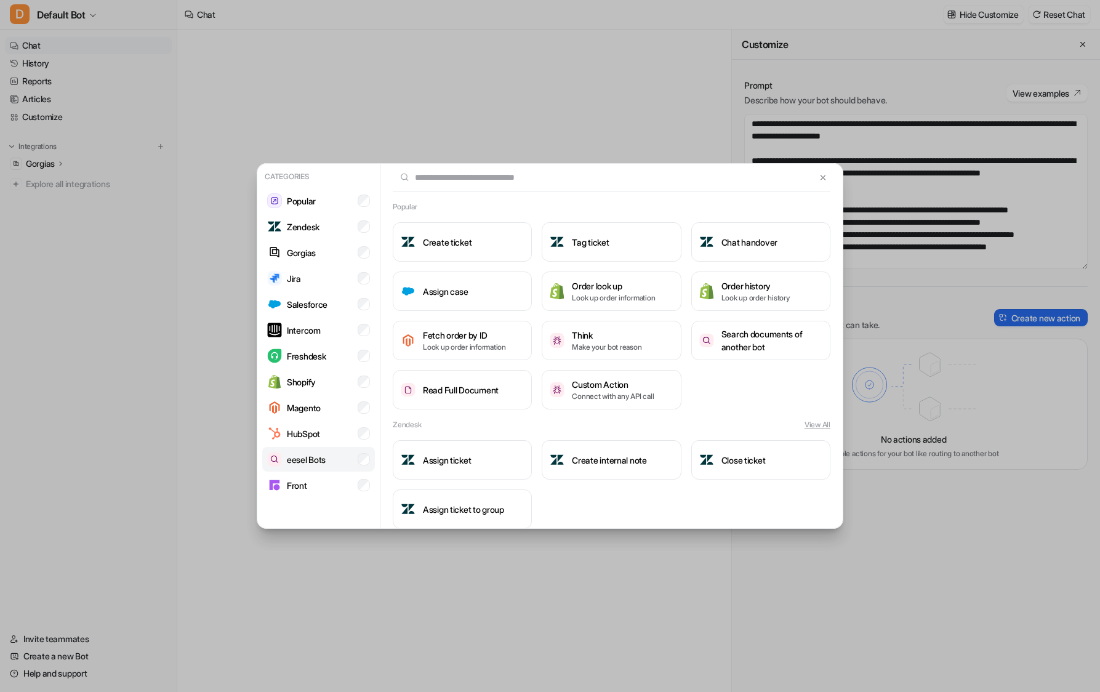
click at [297, 456] on p "eesel Bots" at bounding box center [306, 459] width 39 height 13
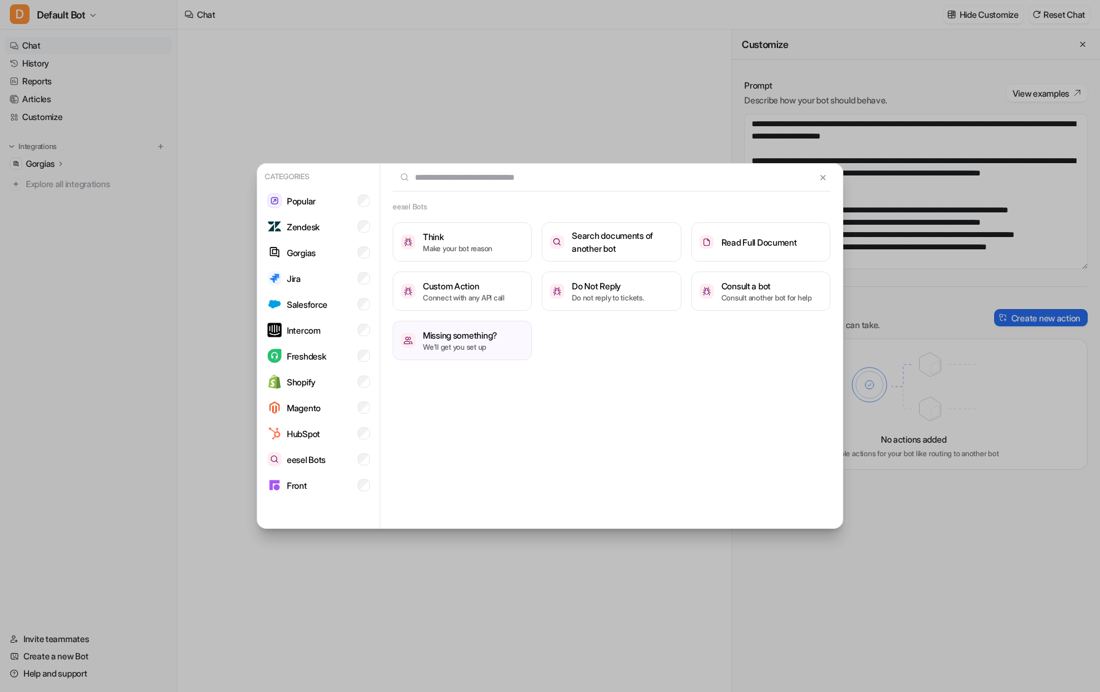
click at [612, 103] on div "Categories Popular Zendesk Gorgias Jira Salesforce Intercom Freshdesk Shopify M…" at bounding box center [550, 346] width 606 height 692
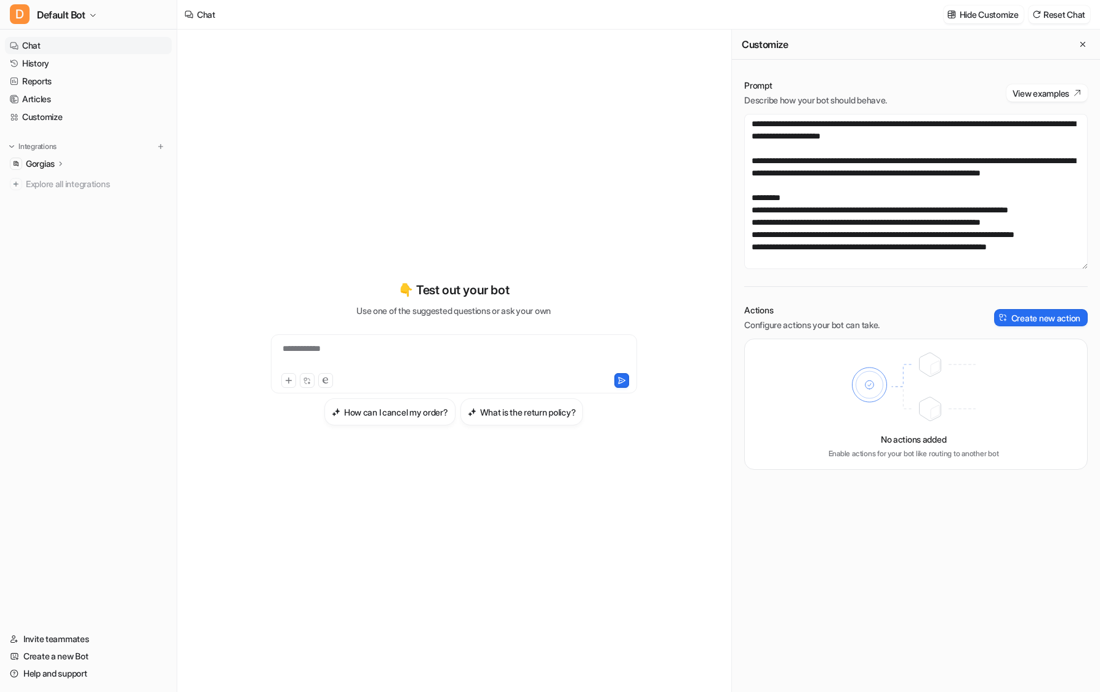
click at [61, 159] on icon at bounding box center [61, 163] width 9 height 9
click at [47, 235] on p "AI Copilot" at bounding box center [54, 235] width 36 height 12
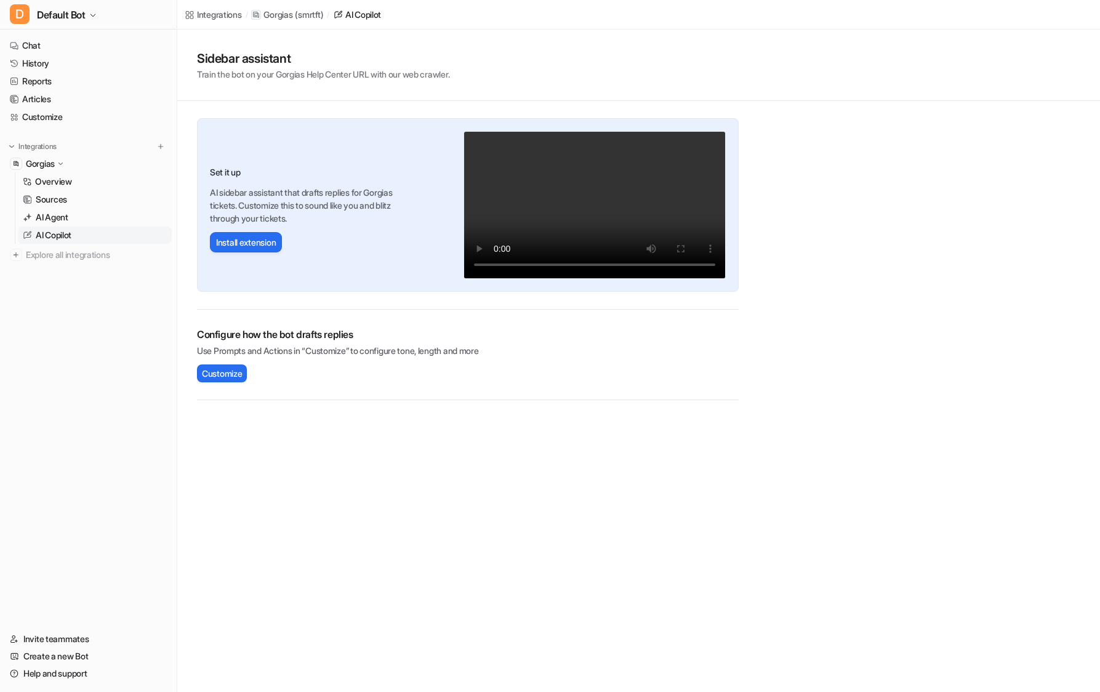
click at [369, 10] on div "AI Copilot" at bounding box center [363, 14] width 36 height 13
click at [221, 369] on span "Customize" at bounding box center [222, 373] width 40 height 13
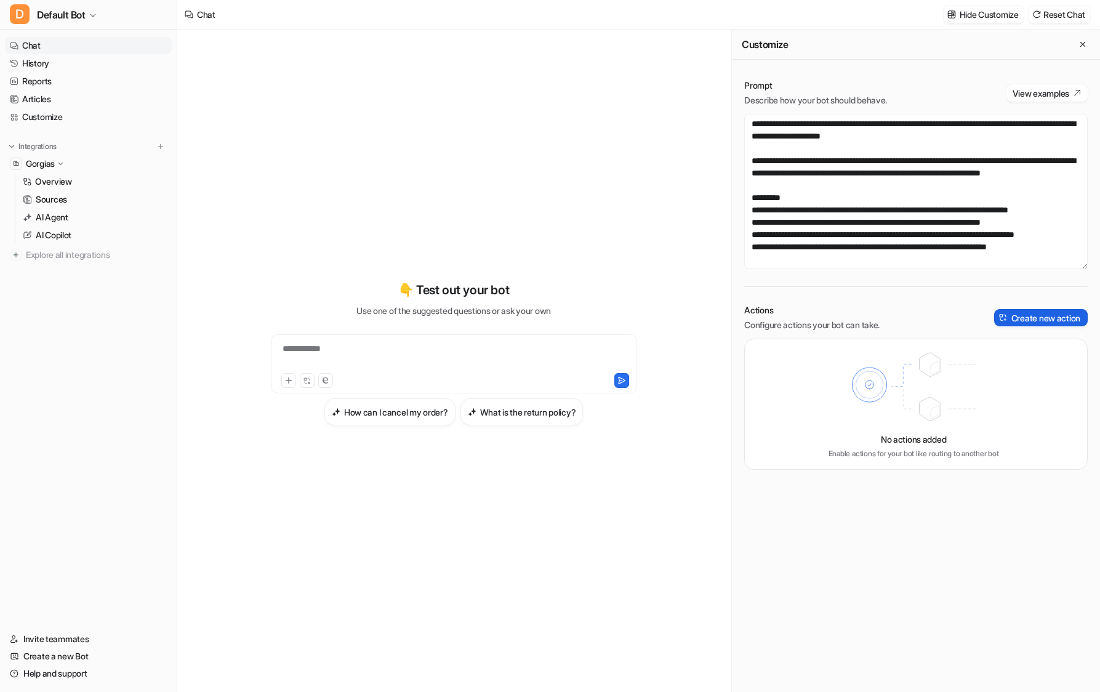
click at [1058, 318] on button "Create new action" at bounding box center [1041, 317] width 94 height 17
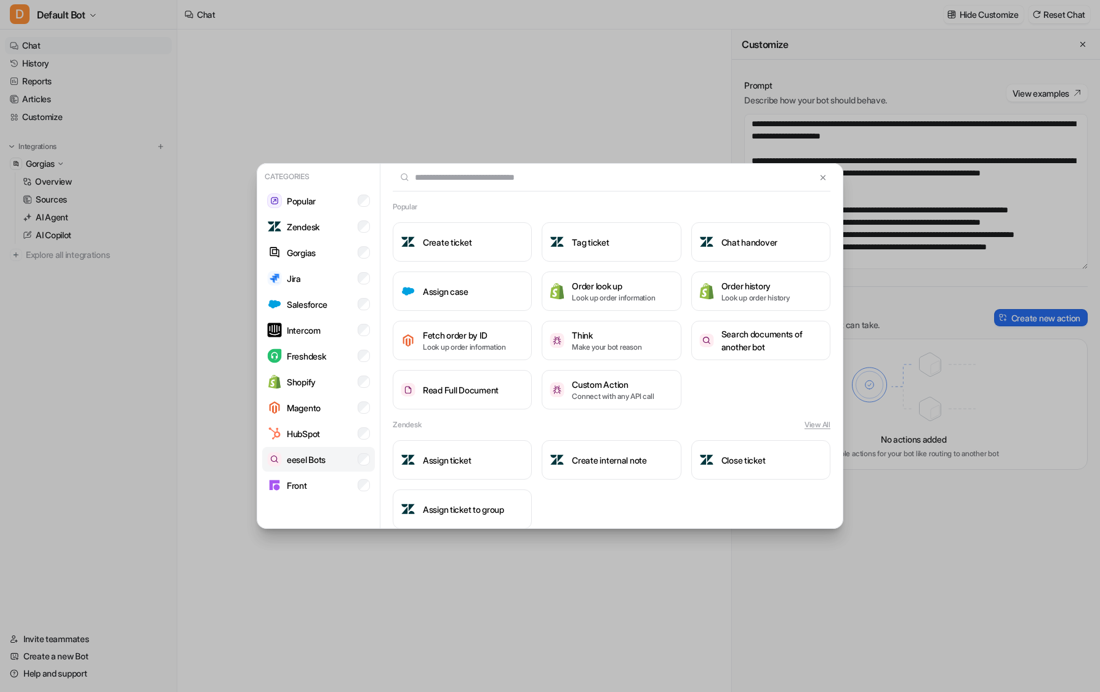
click at [307, 452] on div "eesel Bots" at bounding box center [296, 459] width 58 height 15
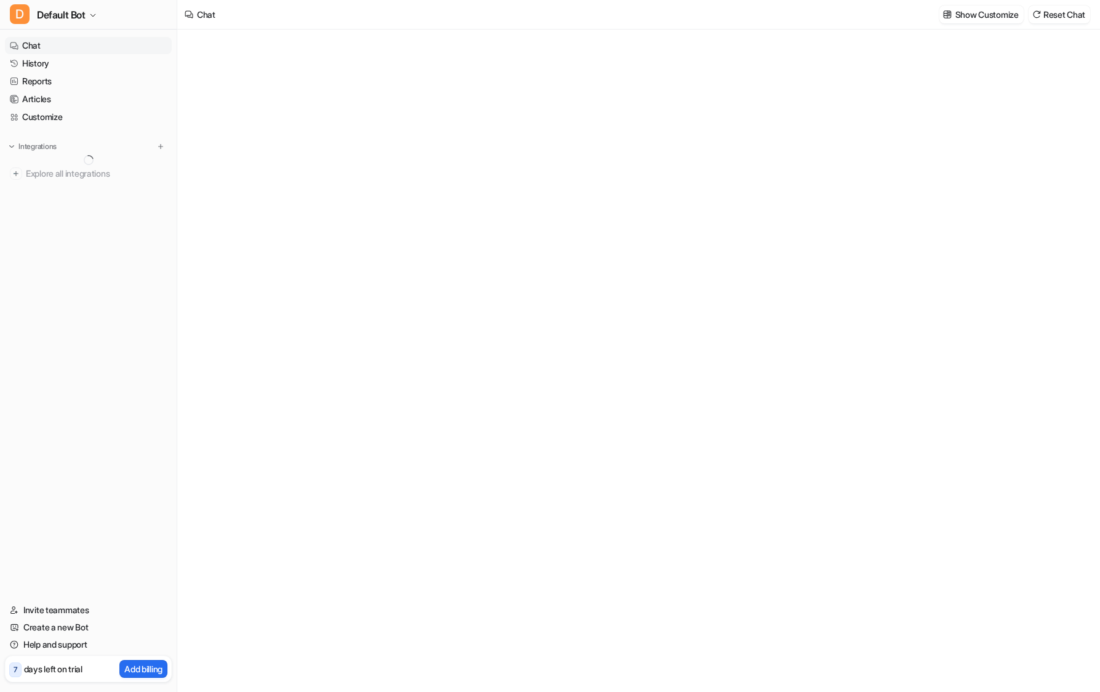
type textarea "**********"
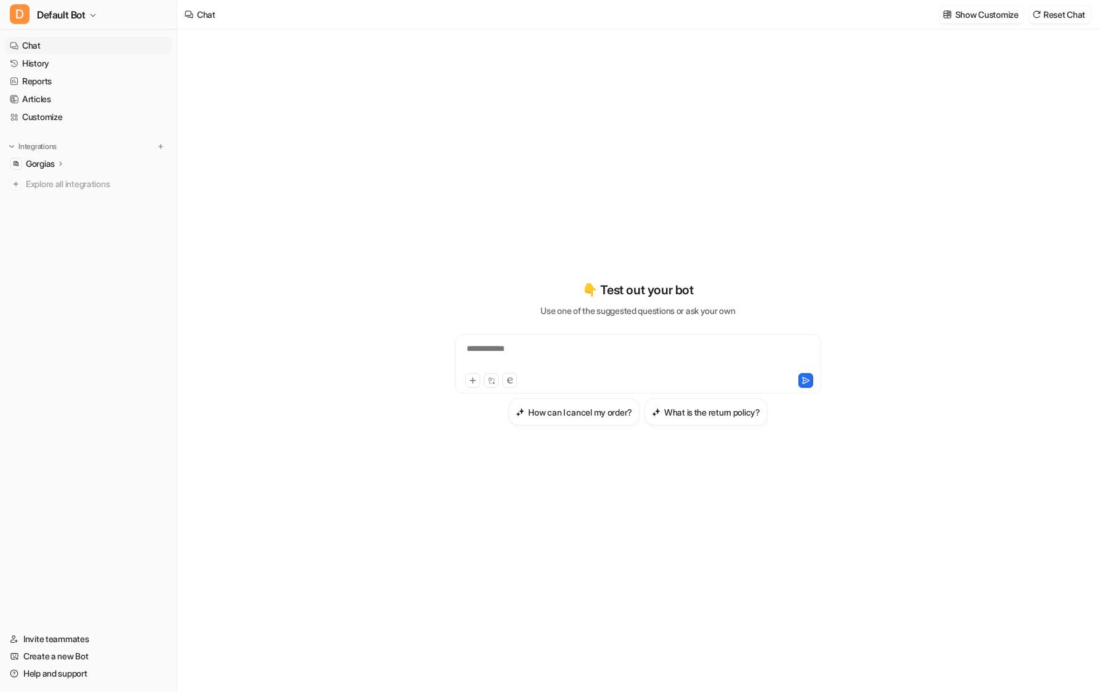
click at [55, 161] on p "Gorgias" at bounding box center [40, 164] width 29 height 12
click at [56, 233] on p "AI Copilot" at bounding box center [54, 235] width 36 height 12
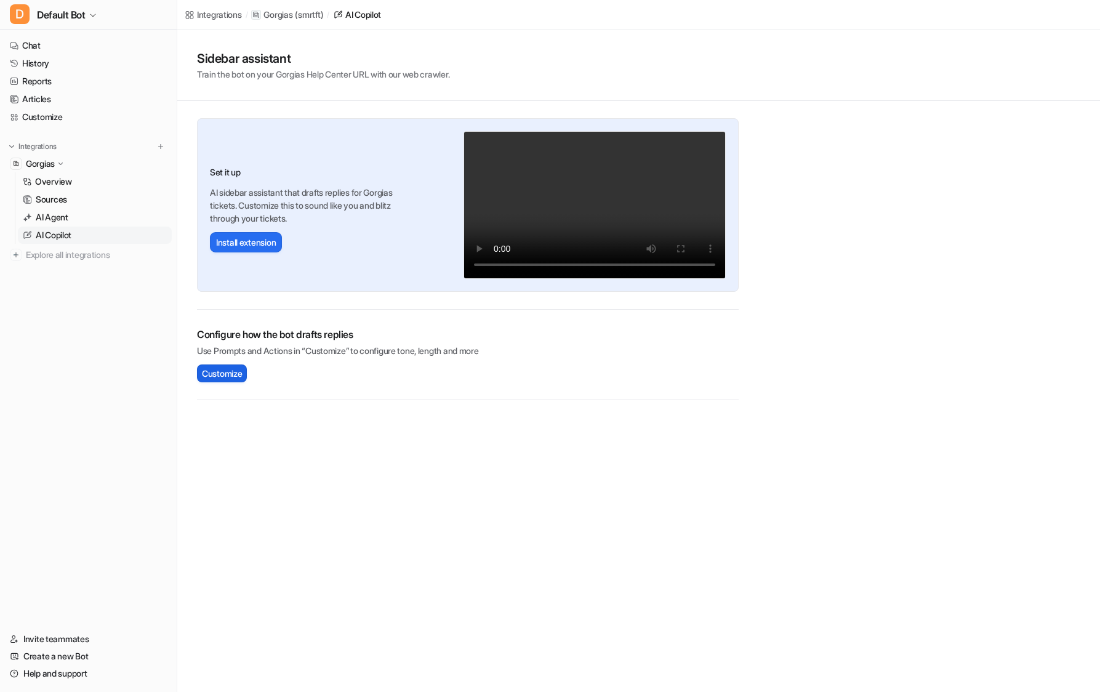
click at [232, 370] on span "Customize" at bounding box center [222, 373] width 40 height 13
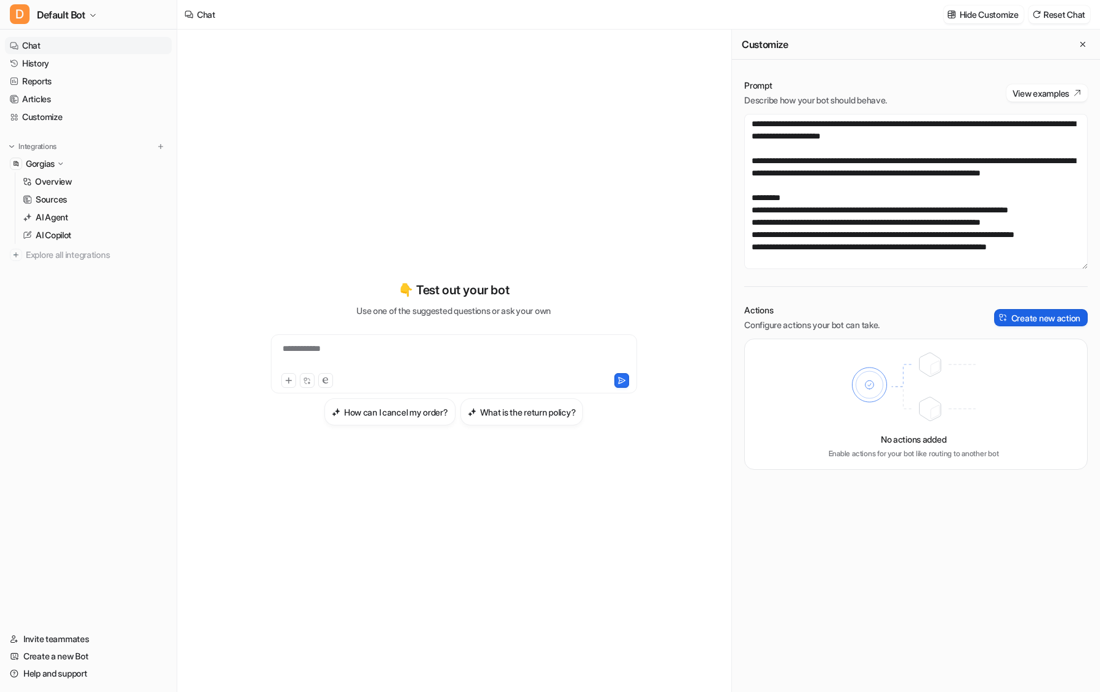
click at [1048, 319] on button "Create new action" at bounding box center [1041, 317] width 94 height 17
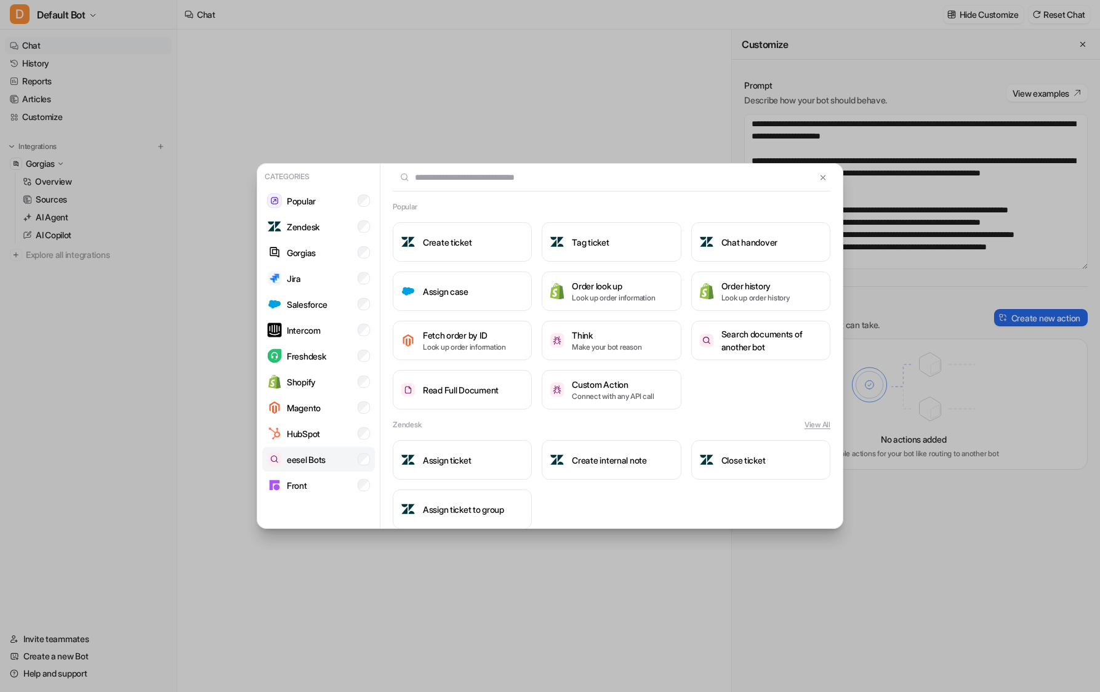
click at [305, 457] on p "eesel Bots" at bounding box center [306, 459] width 39 height 13
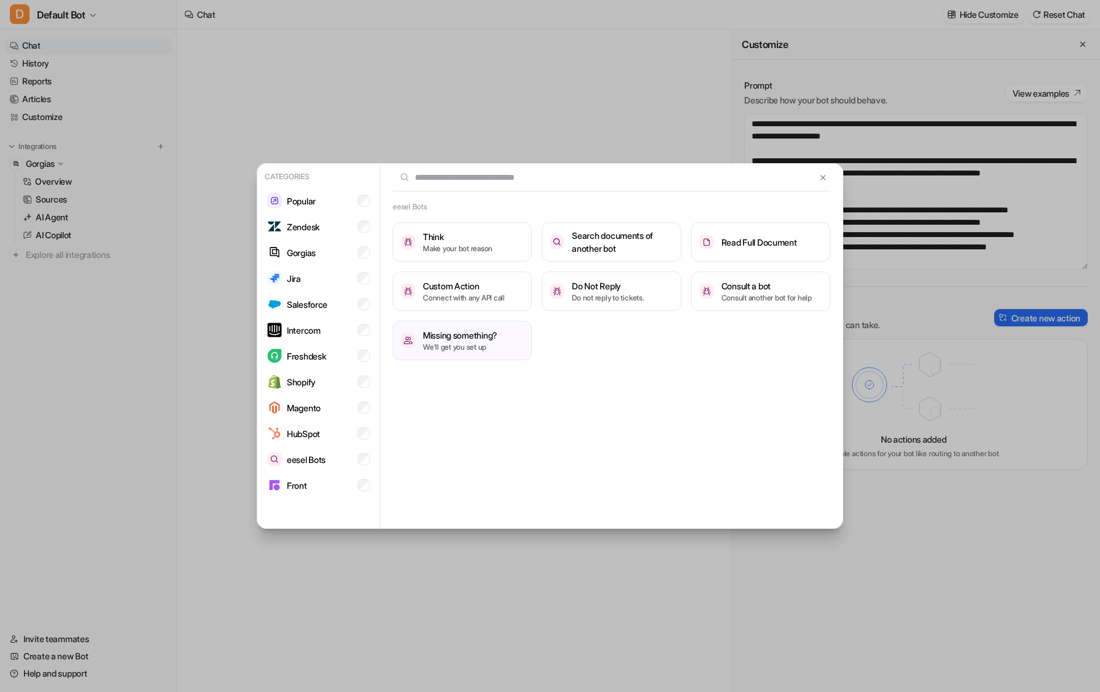
click at [981, 337] on div "Categories Popular Zendesk Gorgias Jira Salesforce Intercom Freshdesk Shopify M…" at bounding box center [550, 346] width 1100 height 692
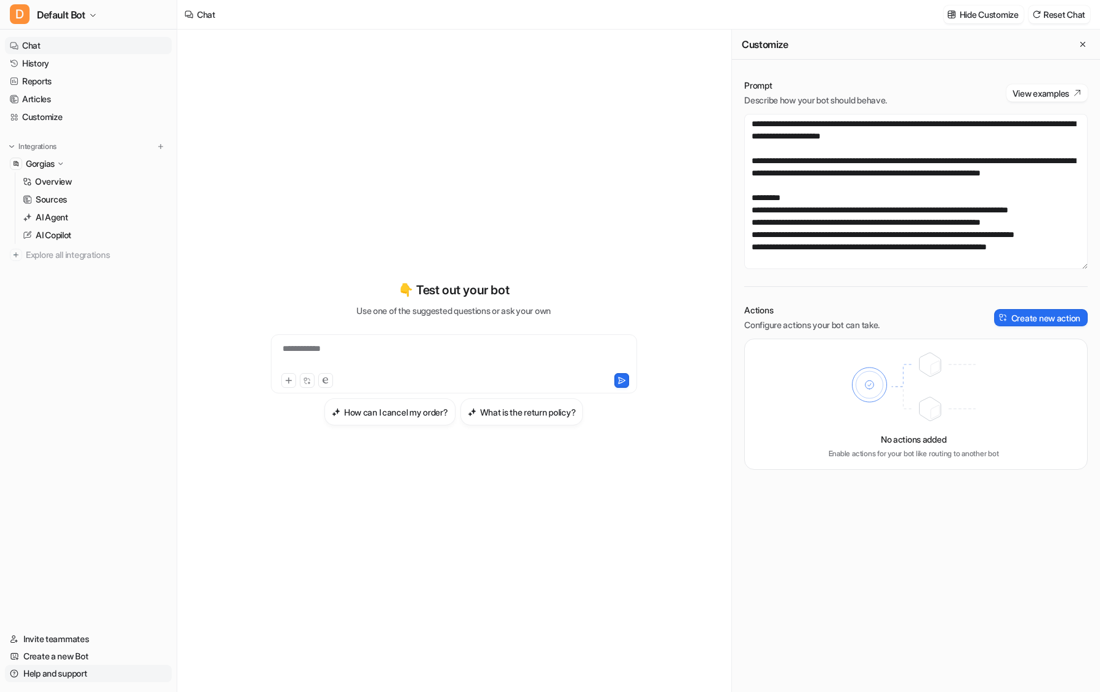
click at [60, 670] on link "Help and support" at bounding box center [88, 673] width 167 height 17
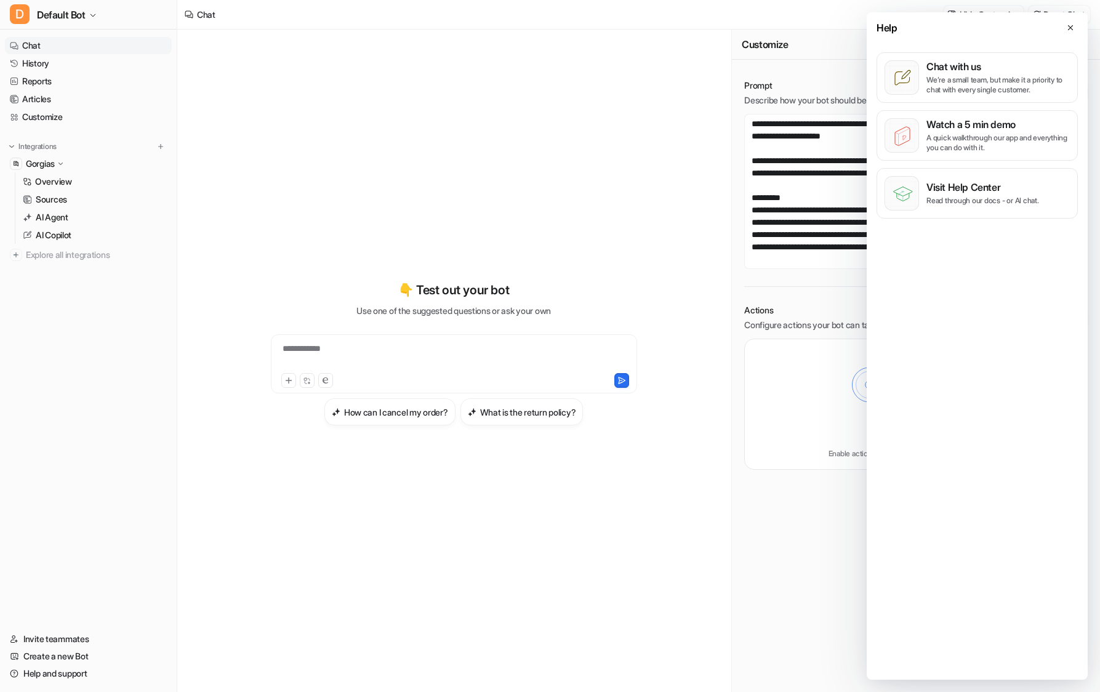
drag, startPoint x: 946, startPoint y: 73, endPoint x: 973, endPoint y: 139, distance: 70.4
click at [946, 73] on div "Chat with us We’re a small team, but make it a priority to chat with every sing…" at bounding box center [998, 77] width 143 height 34
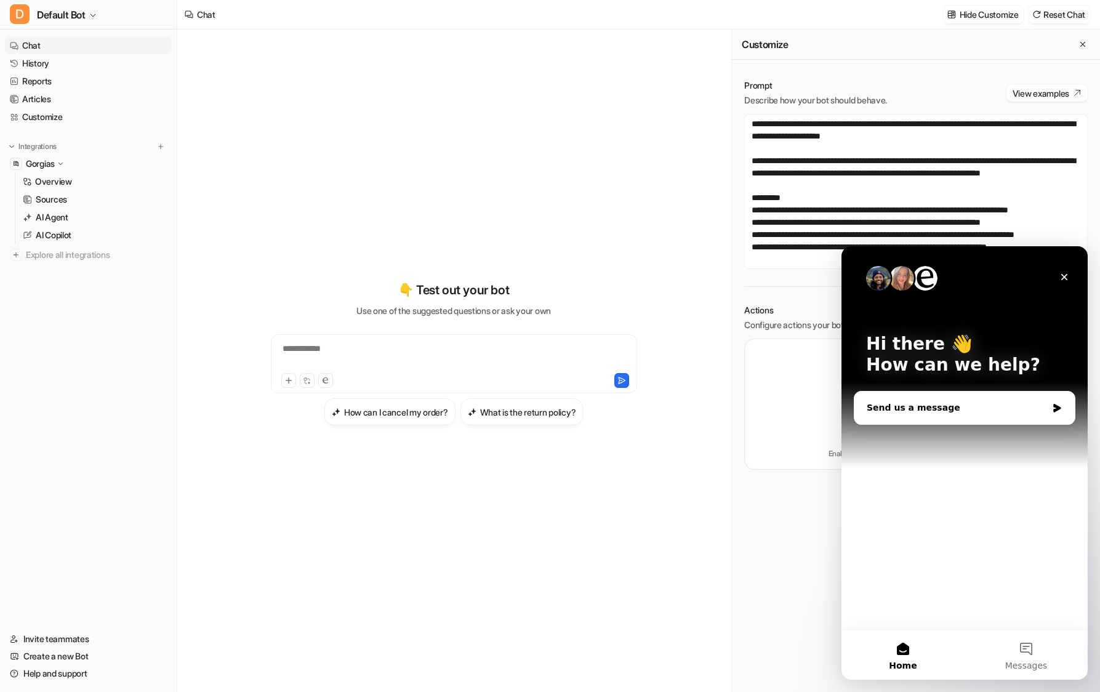
click at [917, 409] on div "Send us a message" at bounding box center [957, 407] width 180 height 13
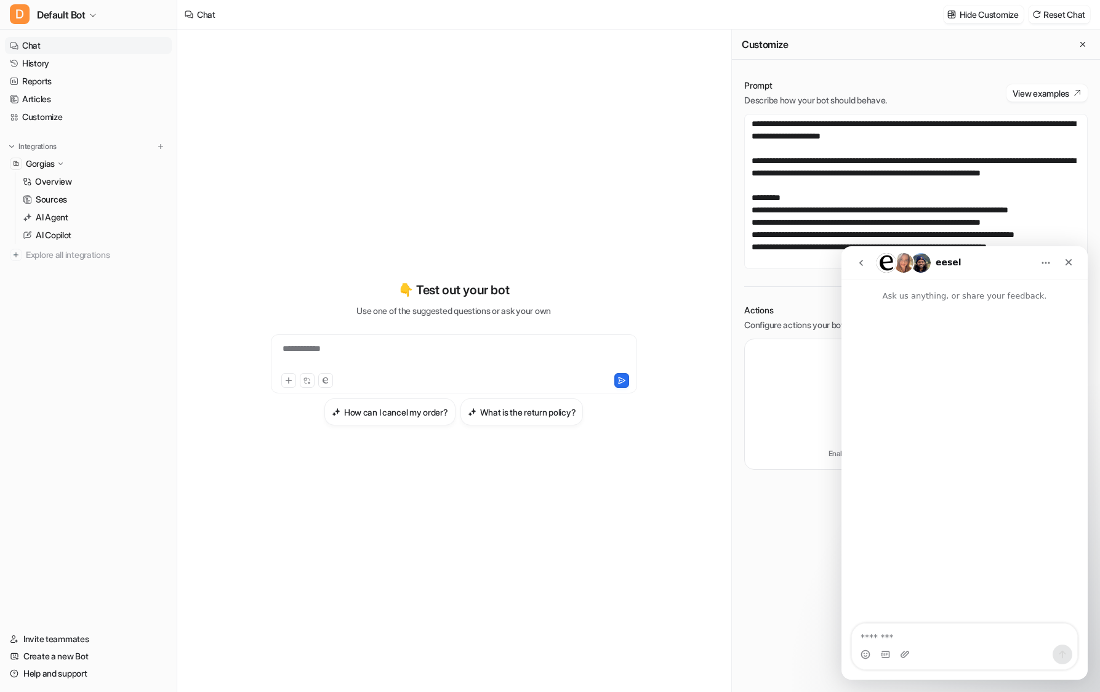
type textarea "**********"
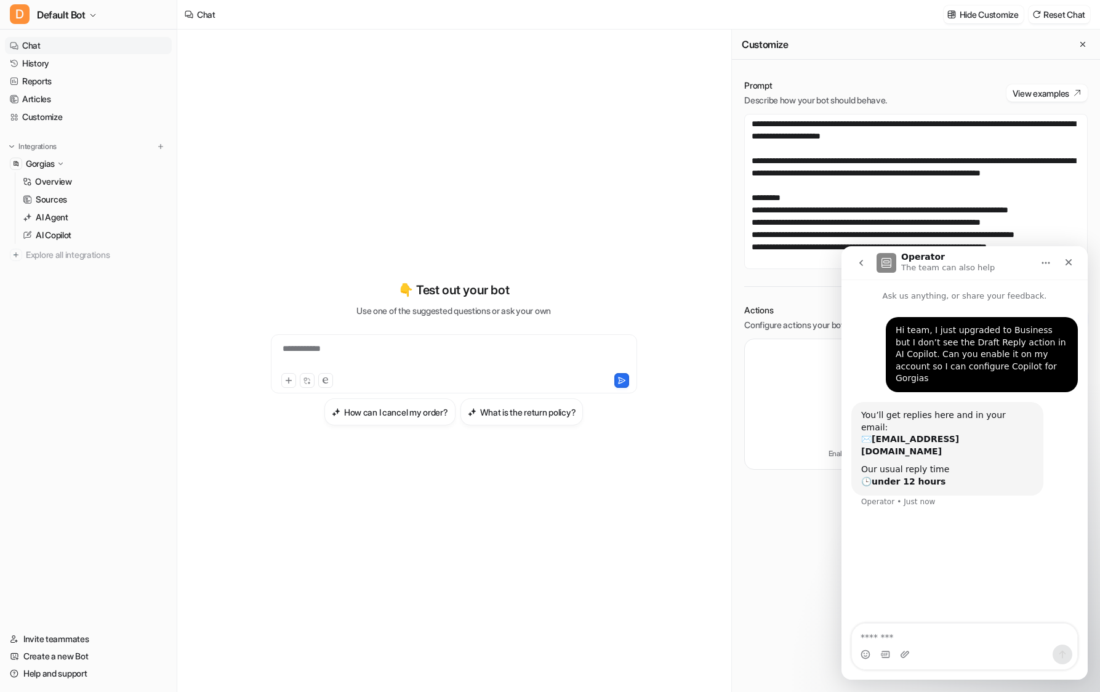
click at [766, 505] on div "Prompt Describe how your bot should behave. View examples Actions Configure act…" at bounding box center [916, 376] width 368 height 632
click at [1070, 264] on icon "Close" at bounding box center [1069, 262] width 7 height 7
